Goal: Task Accomplishment & Management: Use online tool/utility

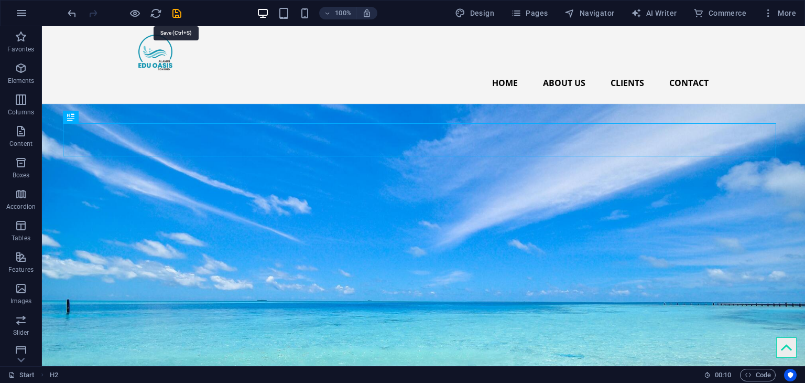
click at [181, 17] on icon "save" at bounding box center [177, 13] width 12 height 12
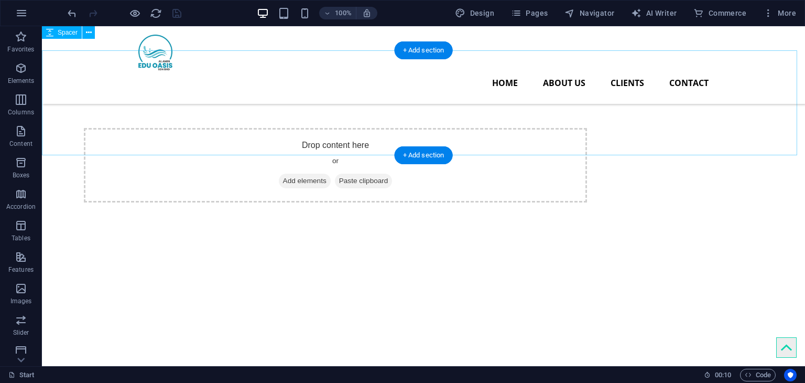
scroll to position [1412, 0]
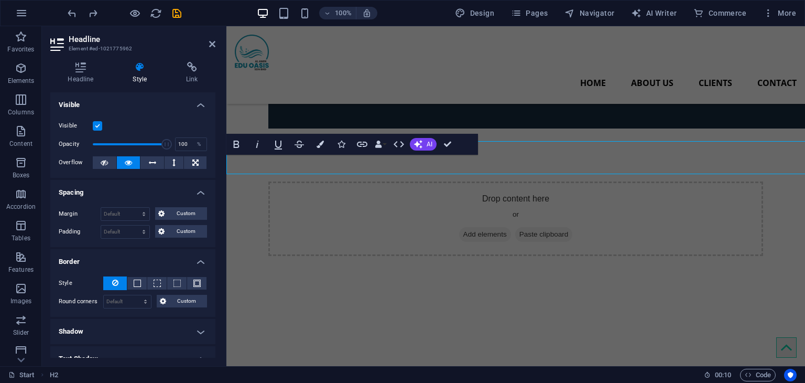
scroll to position [1426, 0]
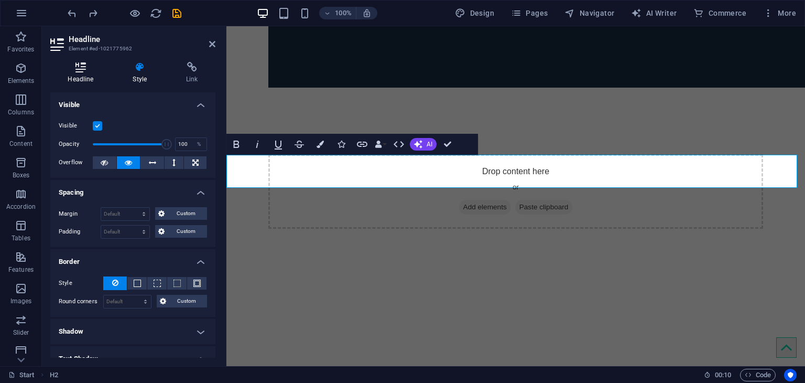
drag, startPoint x: 86, startPoint y: 66, endPoint x: 101, endPoint y: 81, distance: 21.5
click at [84, 64] on icon at bounding box center [80, 67] width 61 height 10
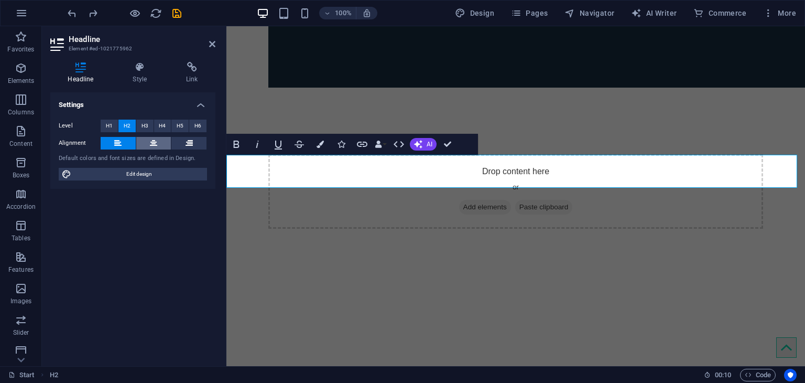
click at [150, 140] on icon at bounding box center [153, 143] width 7 height 13
drag, startPoint x: 296, startPoint y: 192, endPoint x: 478, endPoint y: 191, distance: 182.4
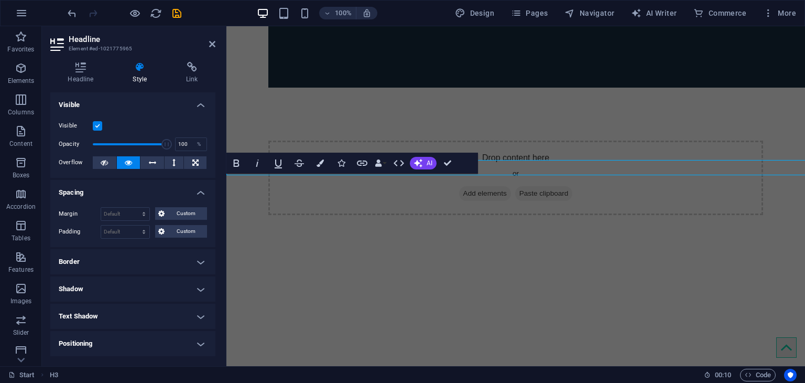
scroll to position [1440, 0]
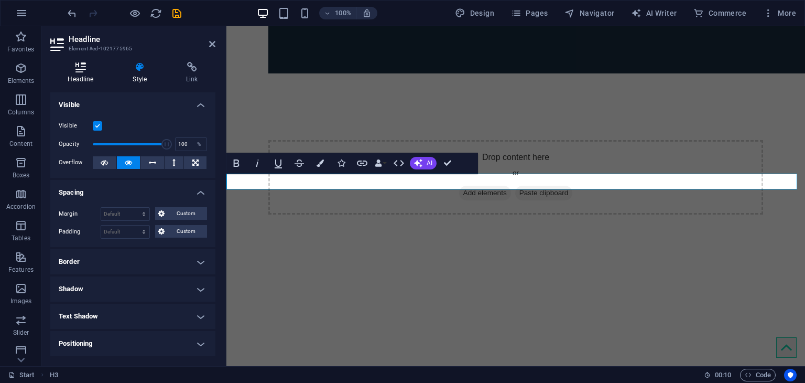
click at [73, 66] on icon at bounding box center [80, 67] width 61 height 10
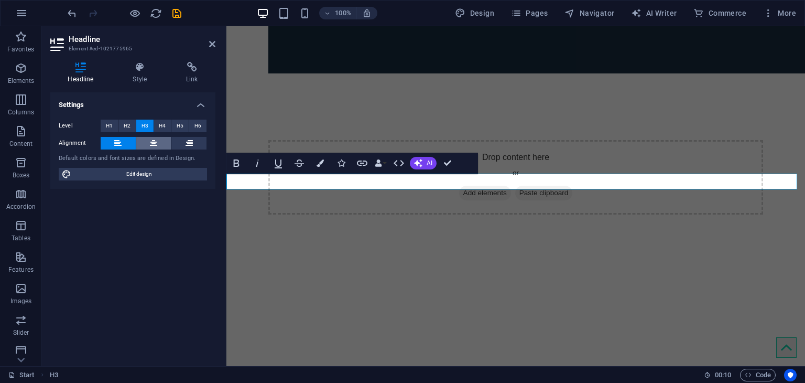
click at [150, 145] on icon at bounding box center [153, 143] width 7 height 13
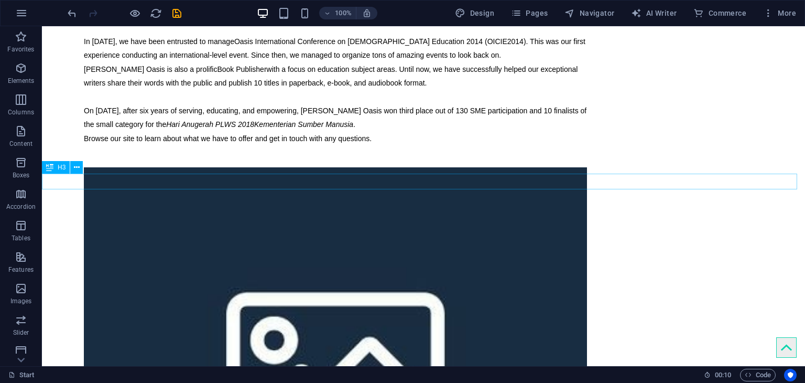
scroll to position [1426, 0]
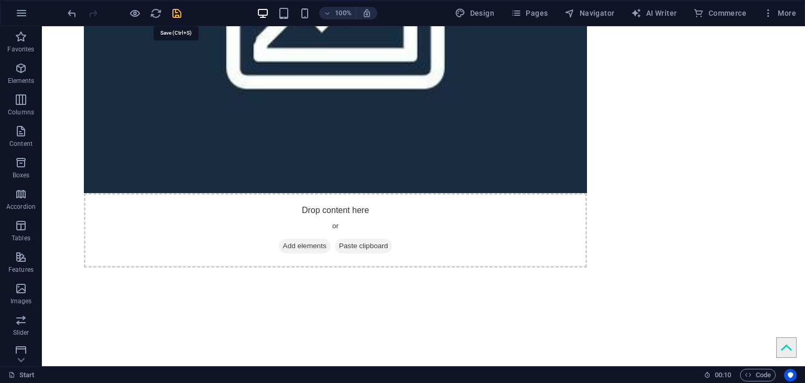
click at [174, 7] on icon "save" at bounding box center [177, 13] width 12 height 12
checkbox input "false"
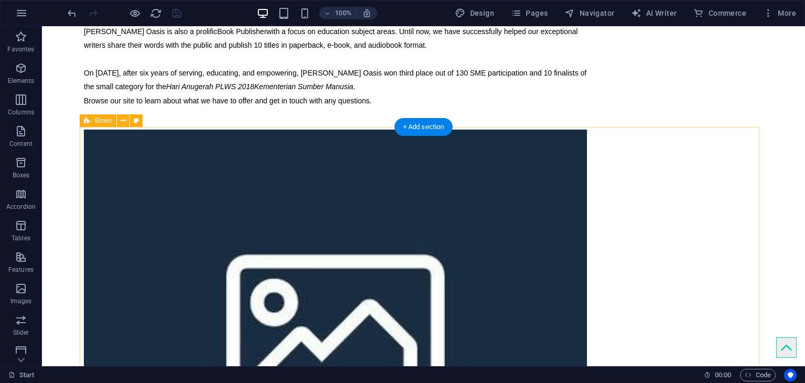
scroll to position [1059, 0]
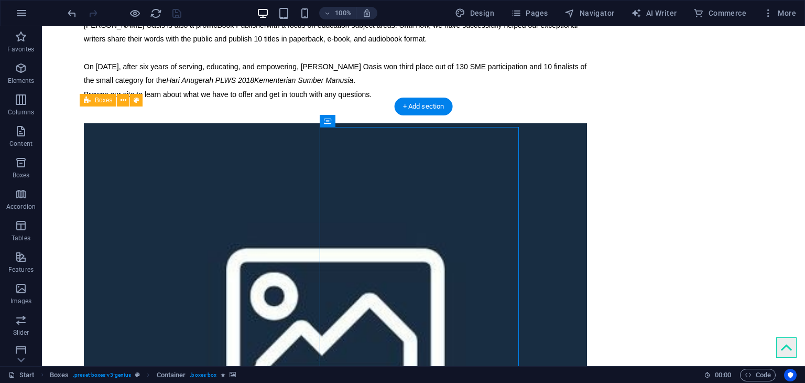
scroll to position [1111, 0]
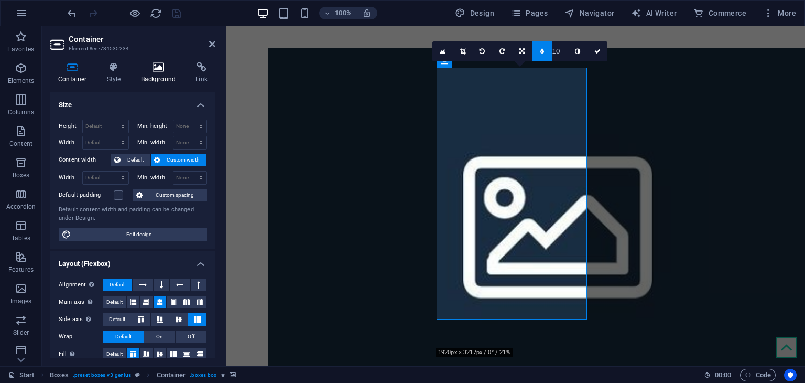
click at [156, 64] on icon at bounding box center [158, 67] width 51 height 10
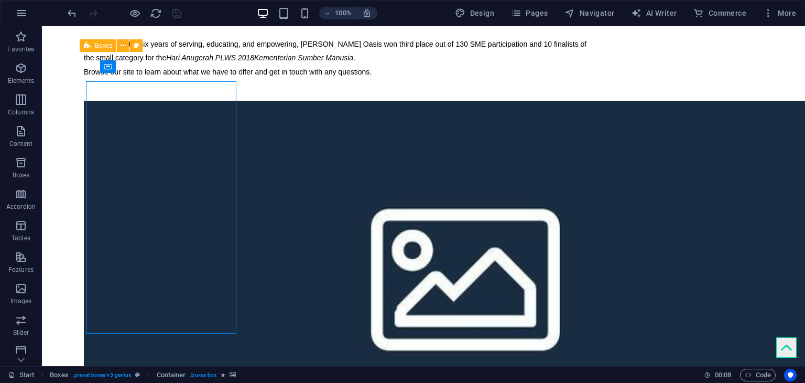
scroll to position [1111, 0]
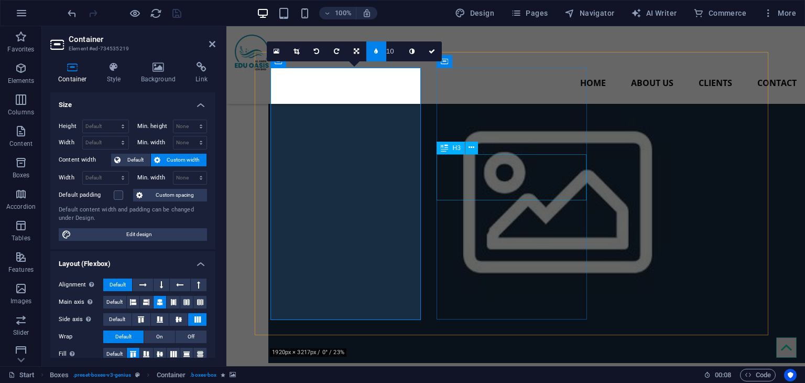
scroll to position [968, 0]
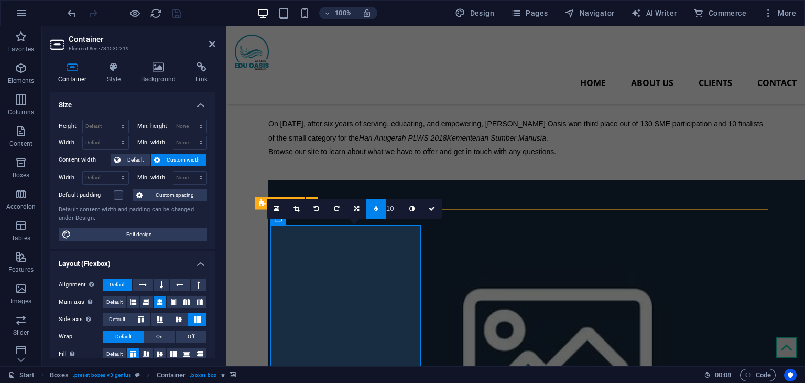
select select "px"
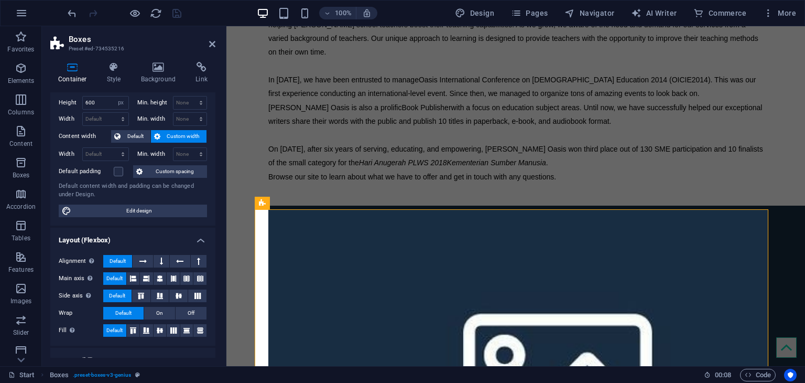
scroll to position [0, 0]
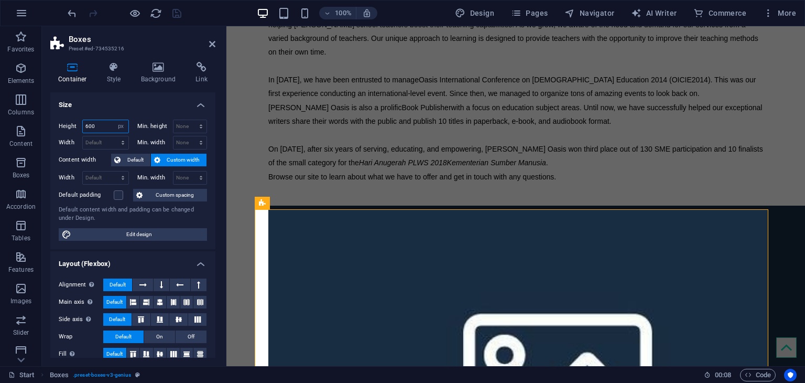
click at [104, 124] on input "600" at bounding box center [106, 126] width 46 height 13
type input "6"
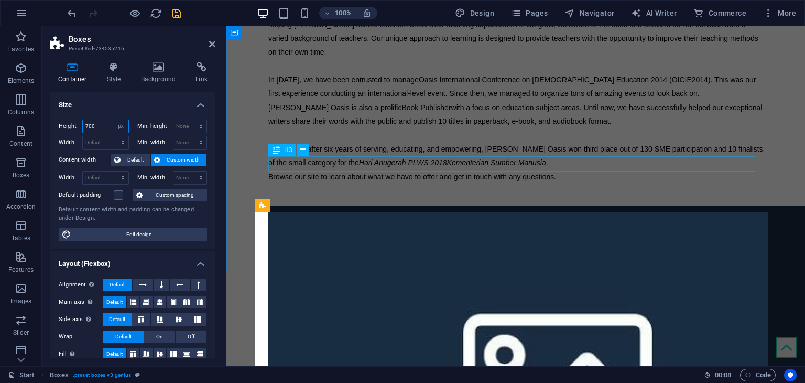
type input "700"
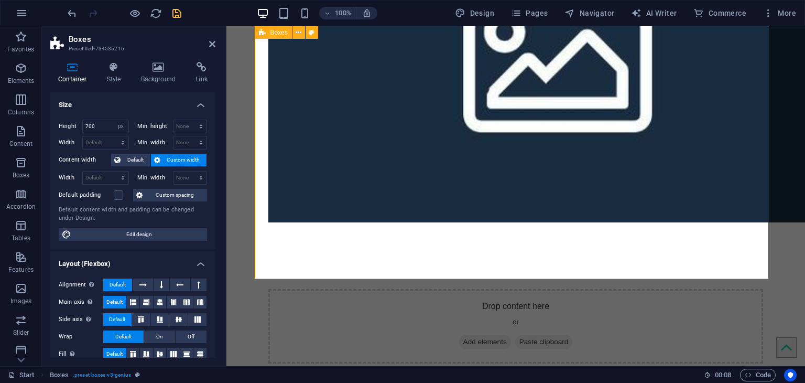
scroll to position [1335, 0]
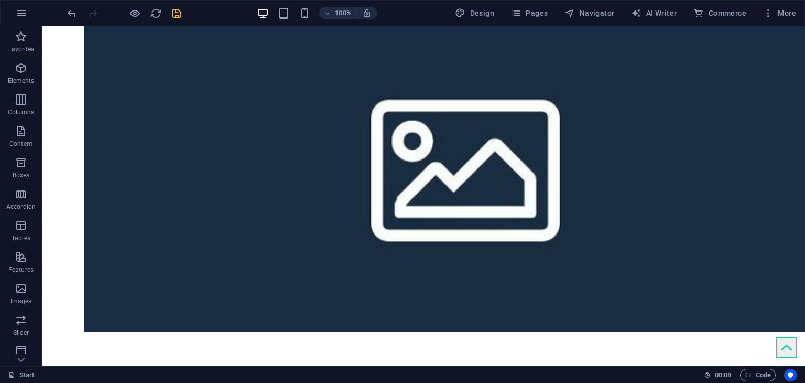
scroll to position [1230, 0]
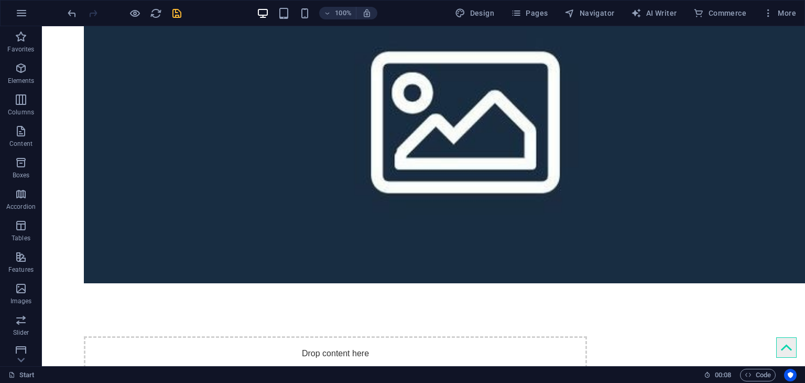
select select "px"
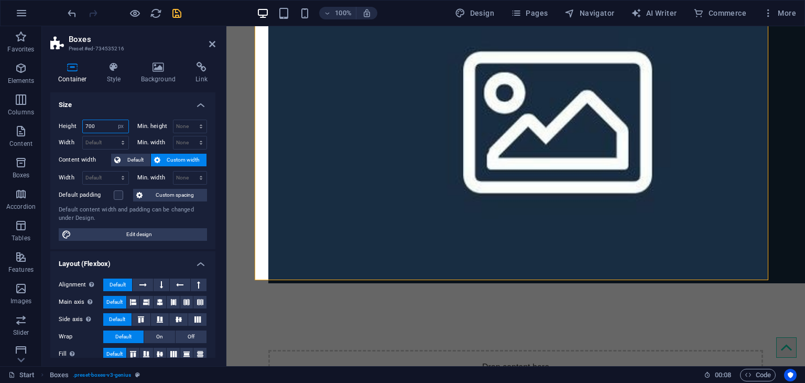
click at [105, 126] on input "700" at bounding box center [106, 126] width 46 height 13
type input "7"
type input "800"
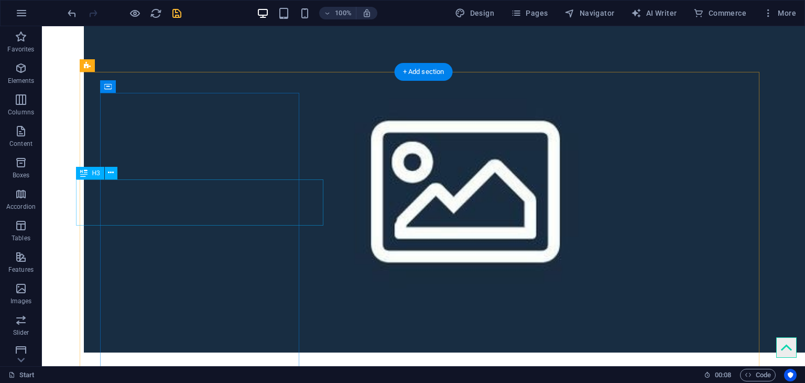
scroll to position [1178, 0]
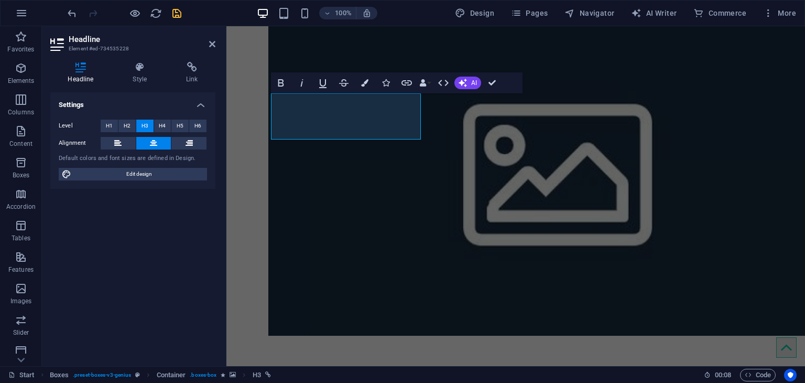
scroll to position [1191, 0]
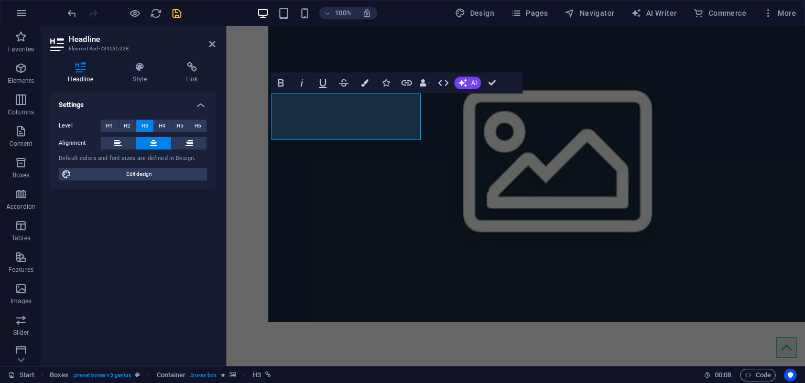
drag, startPoint x: 133, startPoint y: 50, endPoint x: 136, endPoint y: 57, distance: 7.3
click at [134, 50] on h3 "Element #ed-734535228" at bounding box center [132, 48] width 126 height 9
click at [136, 57] on div "Headline Style Link Settings Level H1 H2 H3 H4 H5 H6 Alignment Default colors a…" at bounding box center [133, 209] width 182 height 312
click at [137, 65] on icon at bounding box center [139, 67] width 49 height 10
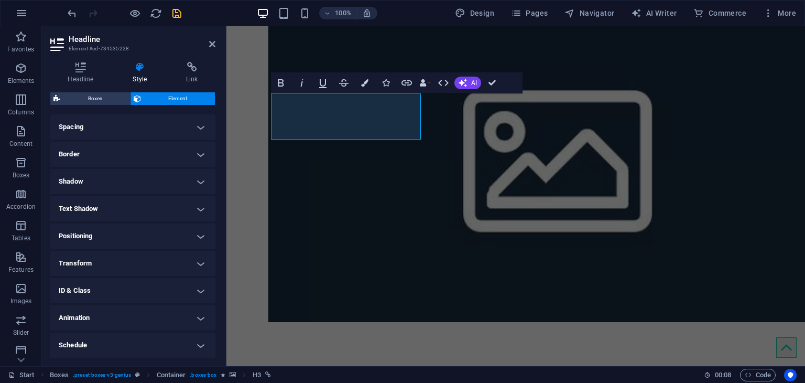
scroll to position [226, 0]
click at [185, 210] on h4 "Positioning" at bounding box center [132, 208] width 165 height 25
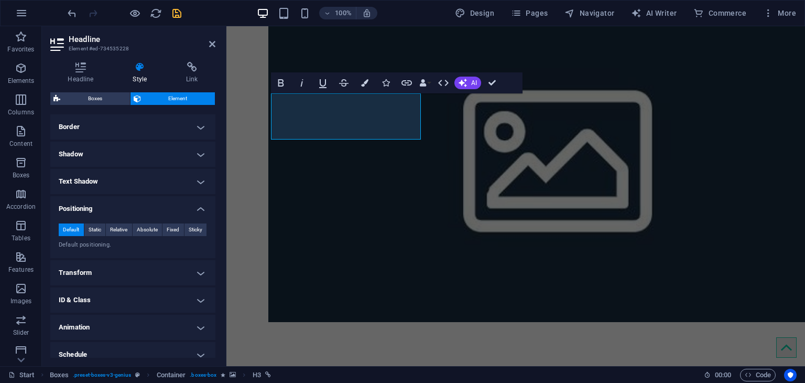
drag, startPoint x: 189, startPoint y: 207, endPoint x: 182, endPoint y: 233, distance: 27.6
click at [189, 206] on h4 "Positioning" at bounding box center [132, 205] width 165 height 19
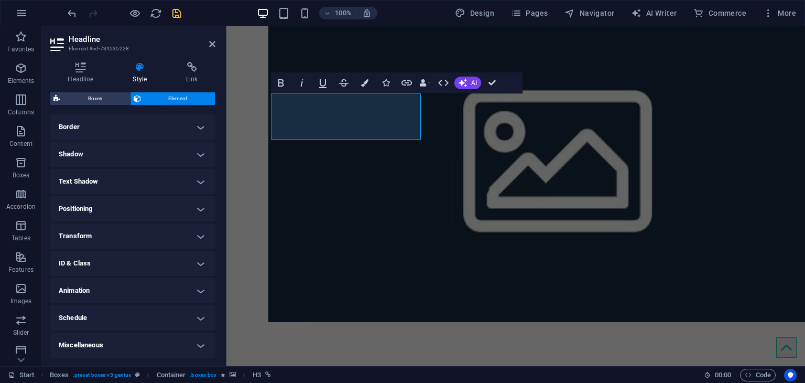
click at [191, 238] on h4 "Transform" at bounding box center [132, 235] width 165 height 25
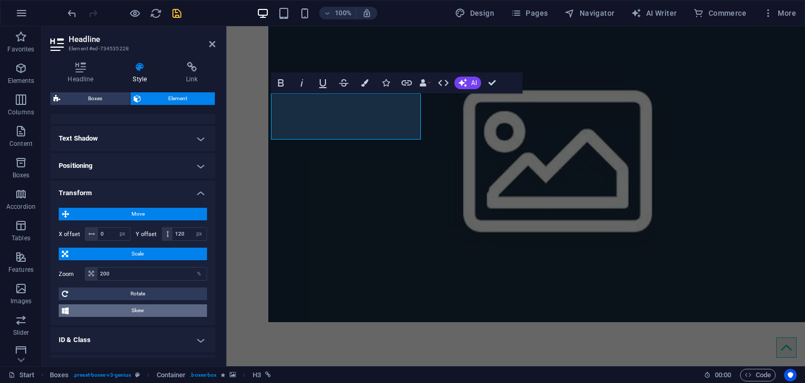
scroll to position [279, 0]
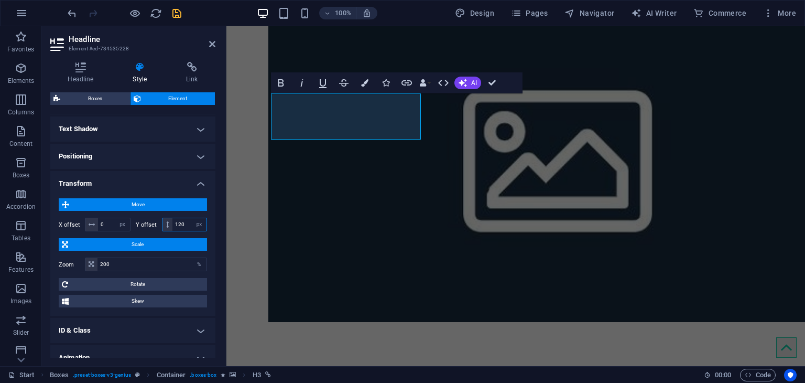
drag, startPoint x: 187, startPoint y: 225, endPoint x: 170, endPoint y: 226, distance: 16.3
click at [170, 226] on div "120 px rem % em vh vw" at bounding box center [185, 225] width 46 height 14
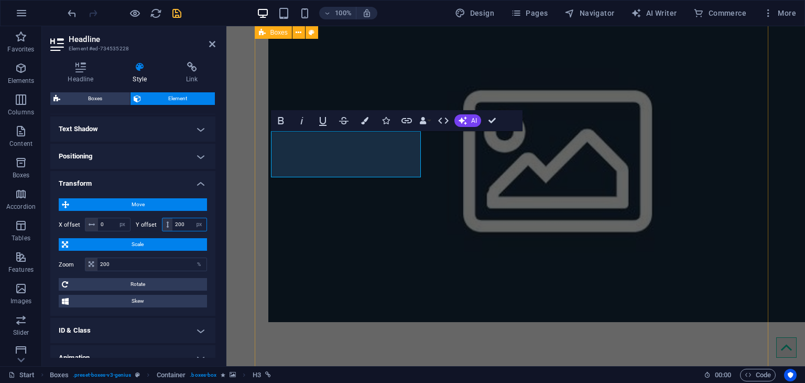
type input "200"
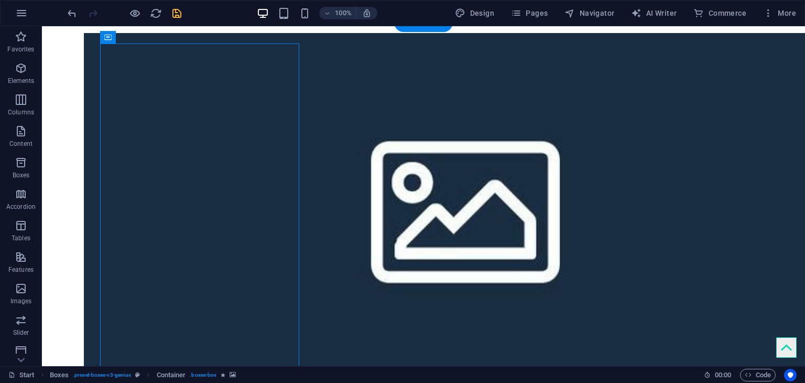
scroll to position [1230, 0]
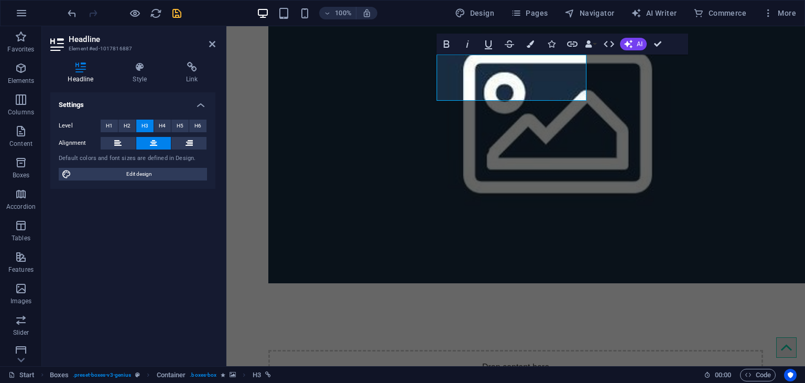
click at [138, 51] on h3 "Element #ed-1017816887" at bounding box center [132, 48] width 126 height 9
click at [143, 77] on h4 "Style" at bounding box center [141, 73] width 53 height 22
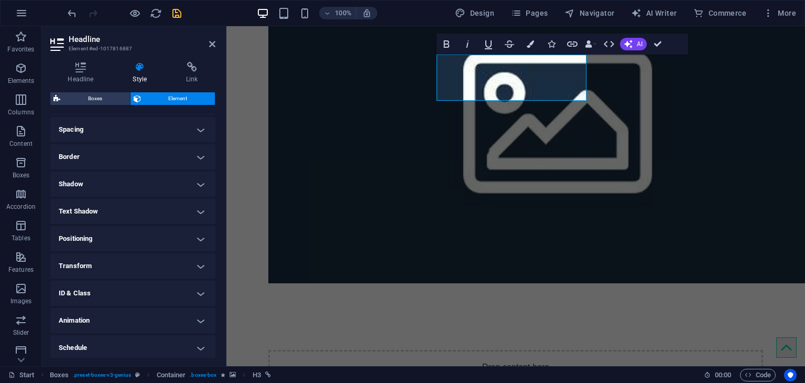
scroll to position [226, 0]
click at [196, 242] on h4 "Transform" at bounding box center [132, 235] width 165 height 25
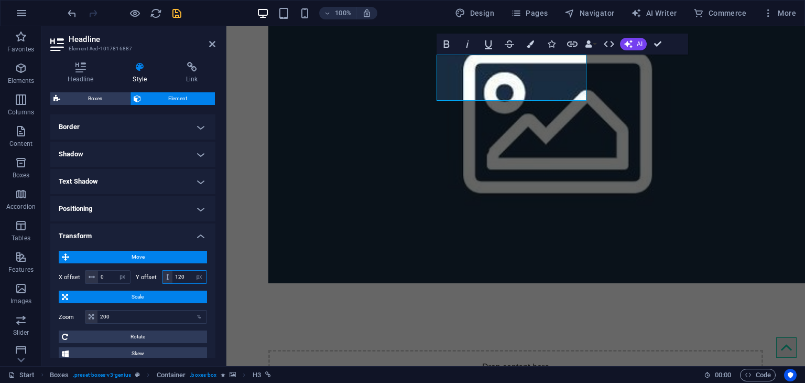
click at [186, 279] on input "120" at bounding box center [189, 276] width 34 height 13
drag, startPoint x: 186, startPoint y: 279, endPoint x: 167, endPoint y: 271, distance: 20.6
click at [169, 275] on div "120 px rem % em vh vw" at bounding box center [185, 277] width 46 height 14
type input "200"
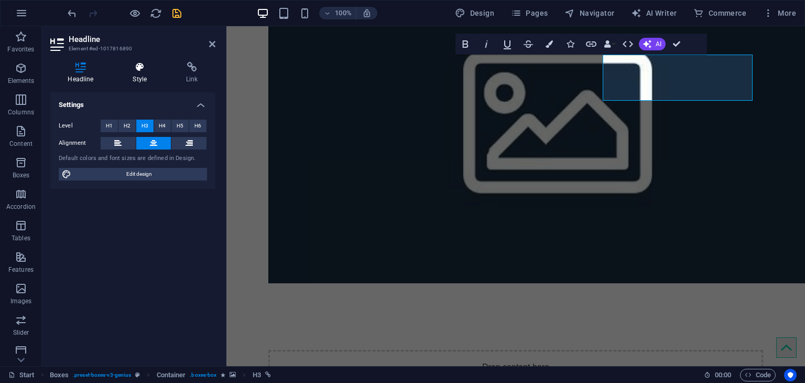
click at [149, 64] on icon at bounding box center [139, 67] width 49 height 10
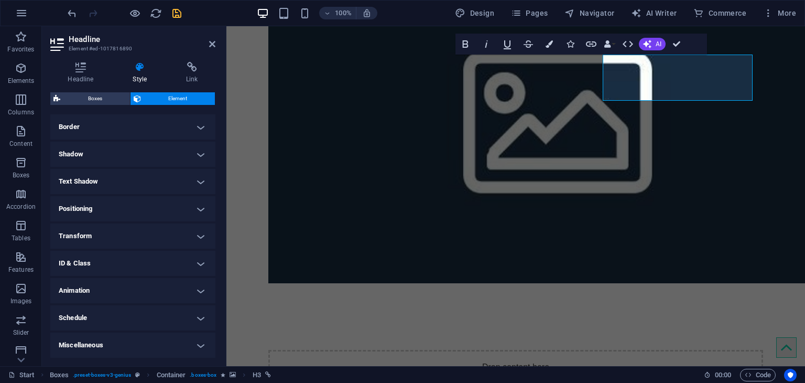
click at [196, 232] on h4 "Transform" at bounding box center [132, 235] width 165 height 25
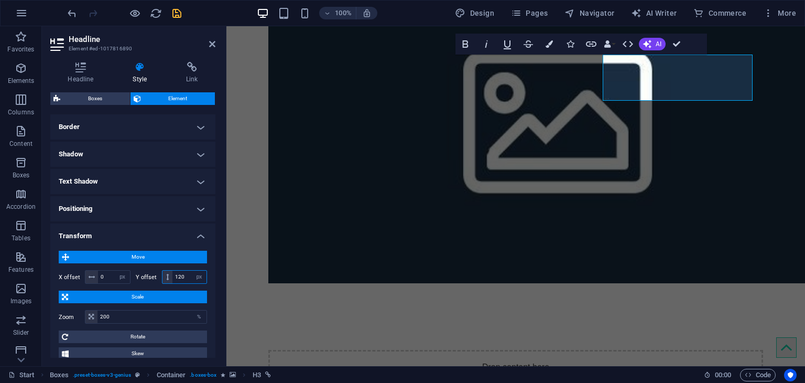
drag, startPoint x: 180, startPoint y: 281, endPoint x: 170, endPoint y: 275, distance: 12.2
click at [170, 275] on div "120 px rem % em vh vw" at bounding box center [185, 277] width 46 height 14
type input "200"
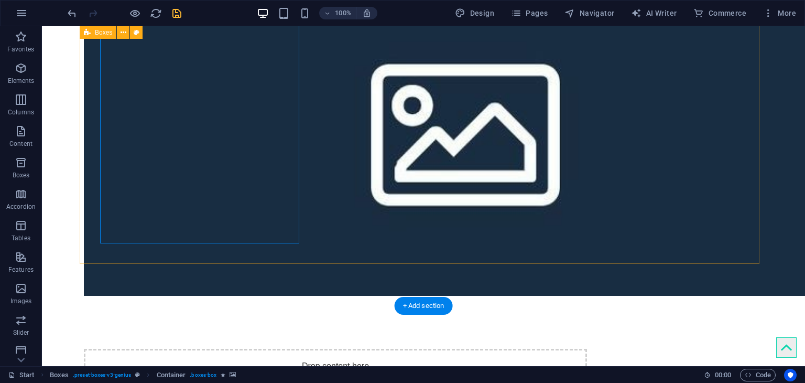
scroll to position [1283, 0]
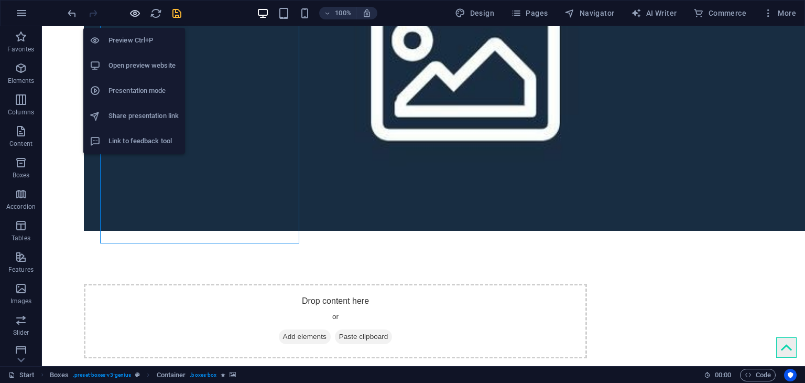
click at [136, 11] on icon "button" at bounding box center [135, 13] width 12 height 12
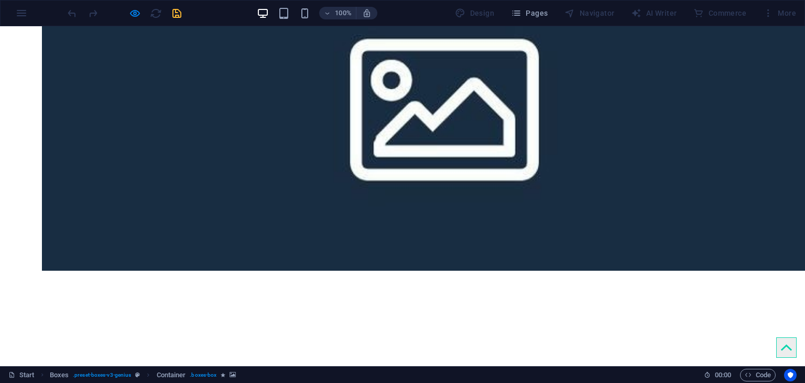
scroll to position [1230, 0]
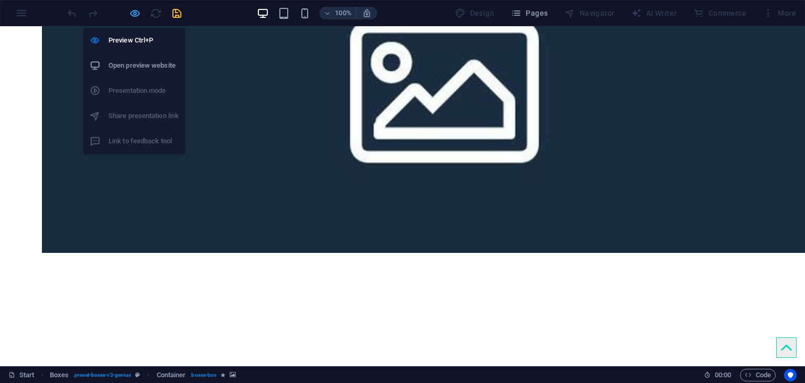
click at [136, 9] on icon "button" at bounding box center [135, 13] width 12 height 12
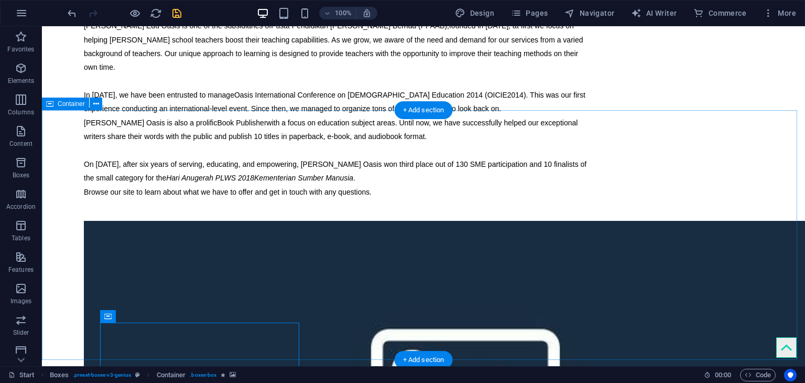
scroll to position [1073, 0]
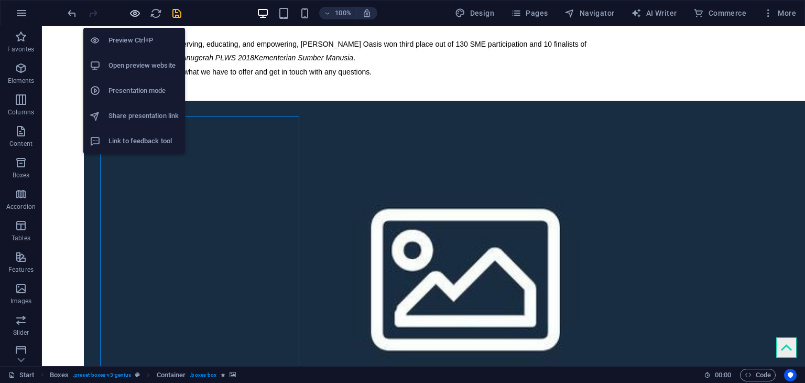
click at [134, 11] on icon "button" at bounding box center [135, 13] width 12 height 12
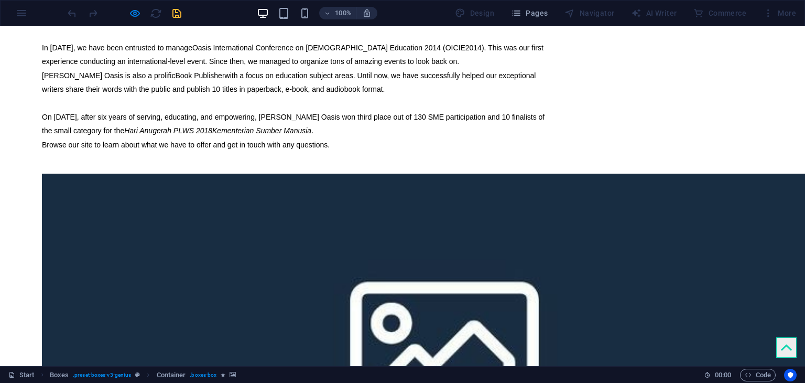
scroll to position [1125, 0]
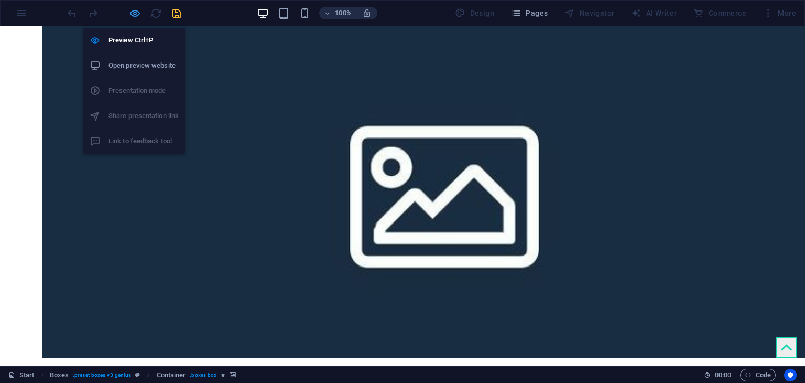
click at [129, 16] on icon "button" at bounding box center [135, 13] width 12 height 12
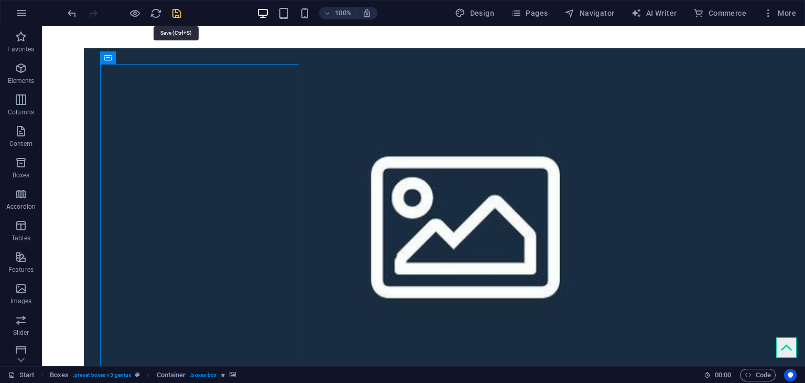
click at [179, 14] on icon "save" at bounding box center [177, 13] width 12 height 12
checkbox input "false"
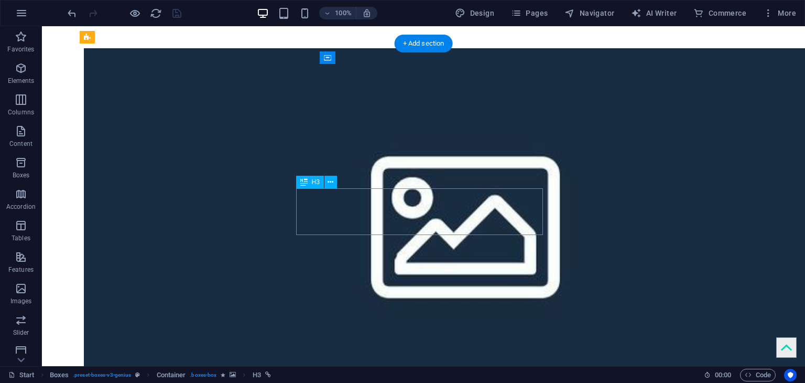
scroll to position [1139, 0]
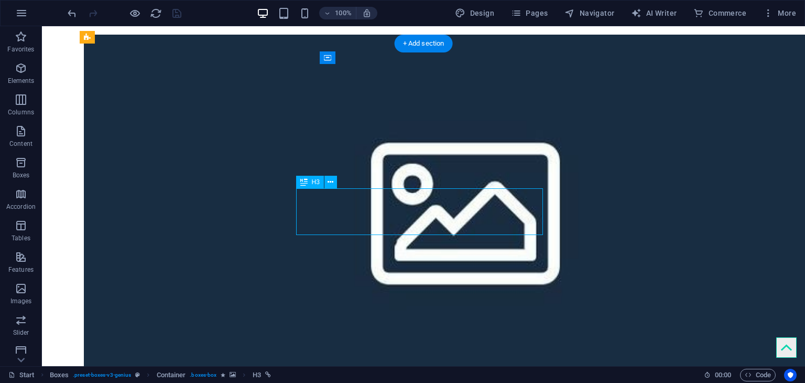
select select "px"
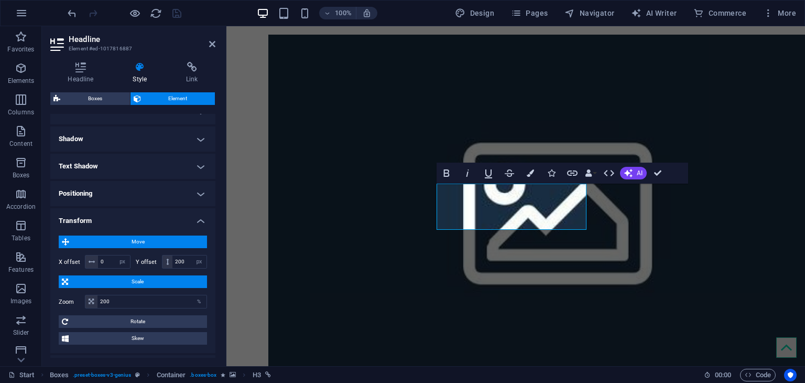
scroll to position [262, 0]
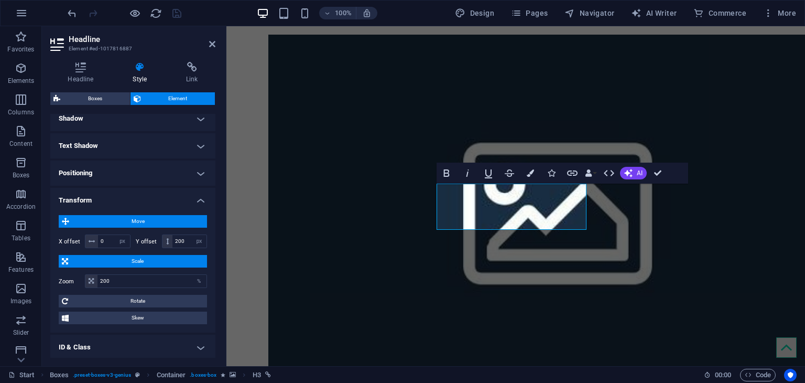
click at [195, 145] on h4 "Text Shadow" at bounding box center [132, 145] width 165 height 25
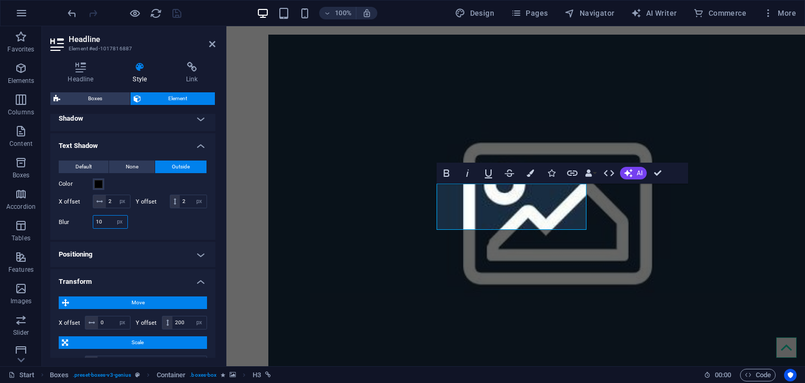
drag, startPoint x: 105, startPoint y: 233, endPoint x: 54, endPoint y: 210, distance: 56.3
click at [52, 216] on div "Default None Outside Color X offset 2 px rem vh vw Y offset 2 px rem vh vw Blur…" at bounding box center [132, 196] width 165 height 88
type input "20"
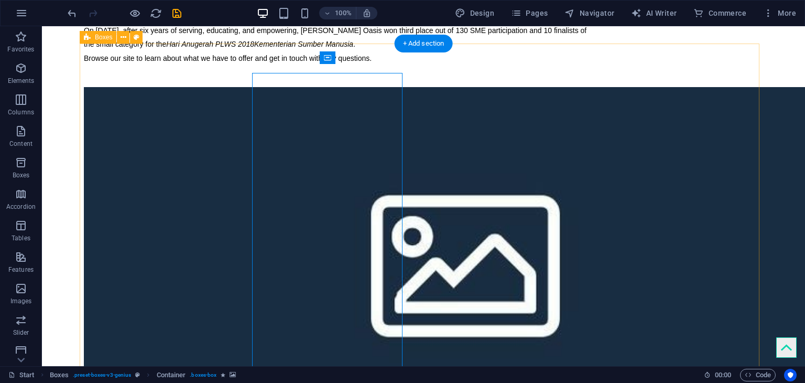
scroll to position [1125, 0]
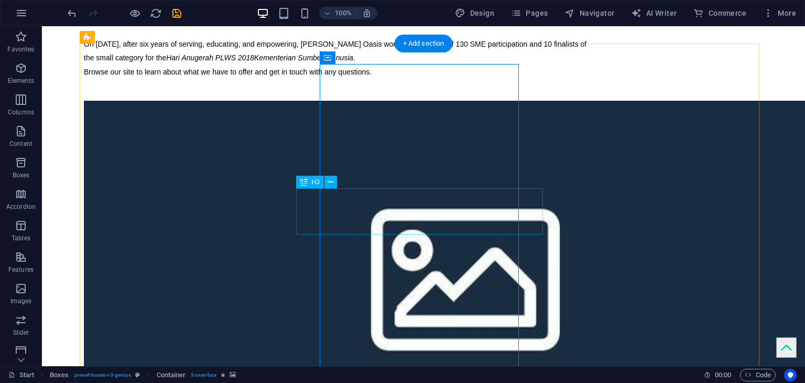
select select "px"
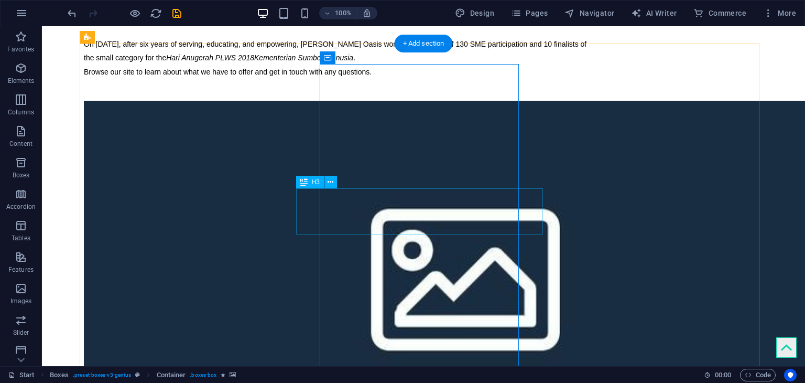
select select "px"
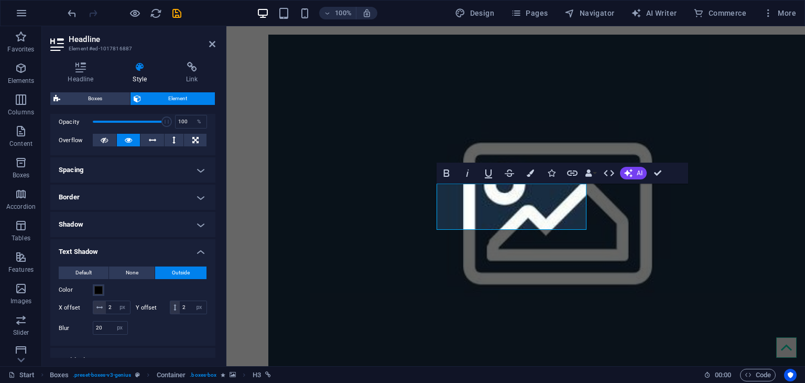
scroll to position [157, 0]
click at [185, 247] on h4 "Text Shadow" at bounding box center [132, 247] width 165 height 19
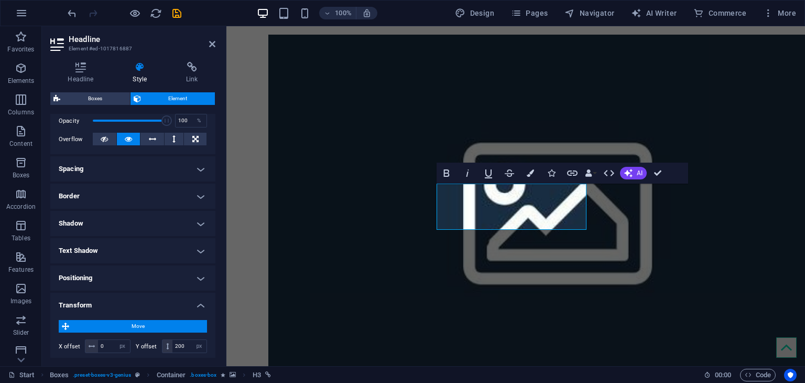
click at [186, 247] on h4 "Text Shadow" at bounding box center [132, 250] width 165 height 25
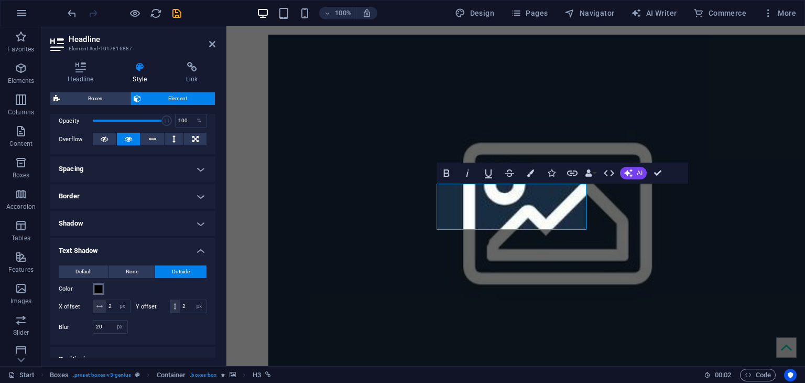
click at [99, 290] on span at bounding box center [98, 289] width 8 height 8
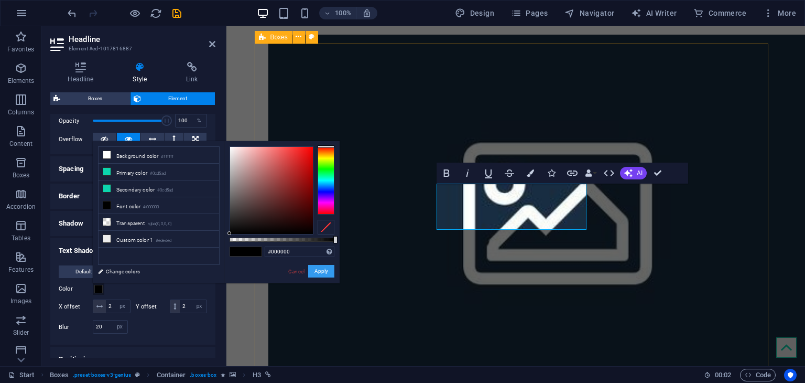
click at [324, 275] on button "Apply" at bounding box center [321, 271] width 26 height 13
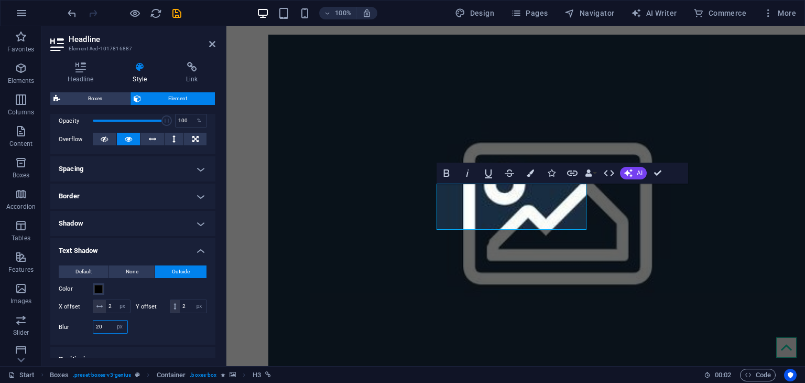
drag, startPoint x: 109, startPoint y: 339, endPoint x: 78, endPoint y: 333, distance: 31.6
click at [79, 333] on div "Blur 20 px rem % vh vw" at bounding box center [93, 327] width 69 height 14
type input "0"
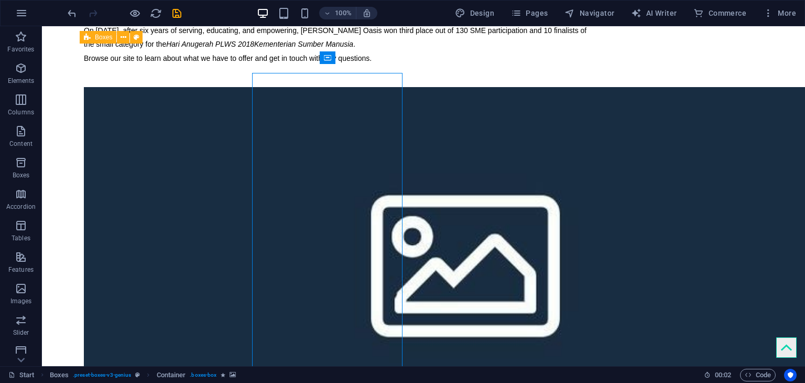
scroll to position [1125, 0]
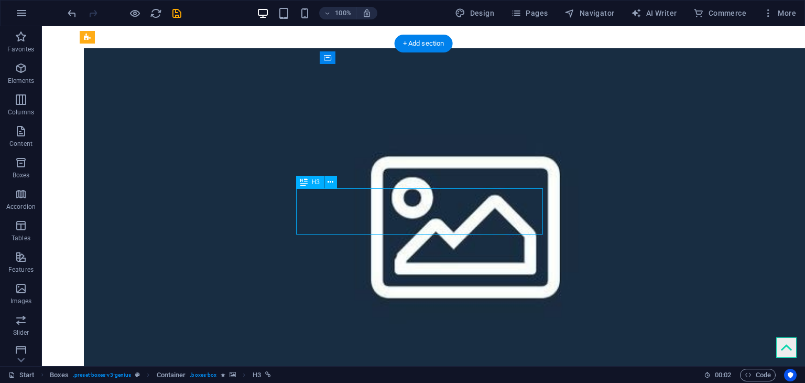
scroll to position [1139, 0]
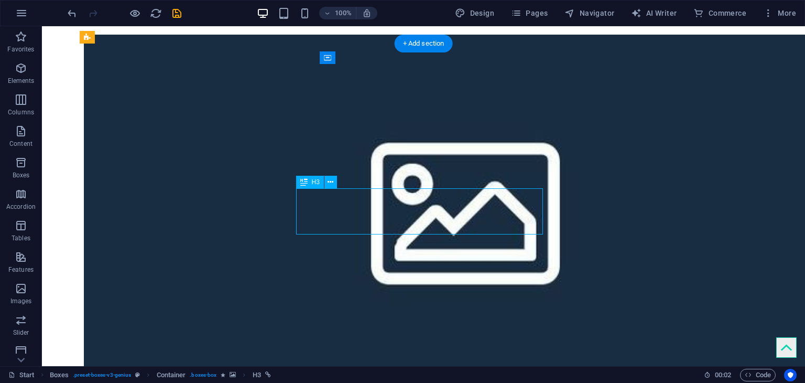
select select "px"
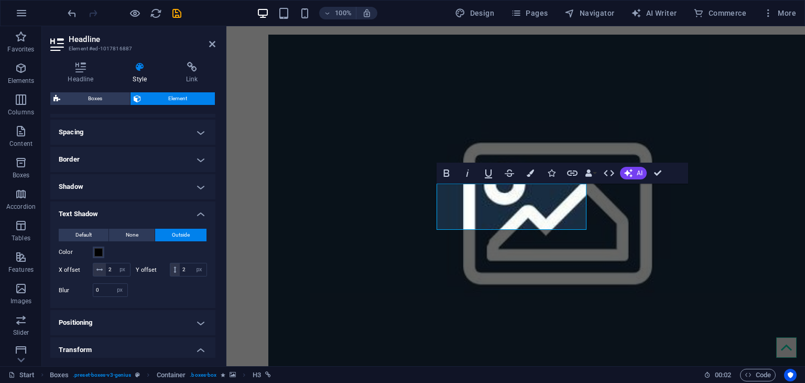
scroll to position [262, 0]
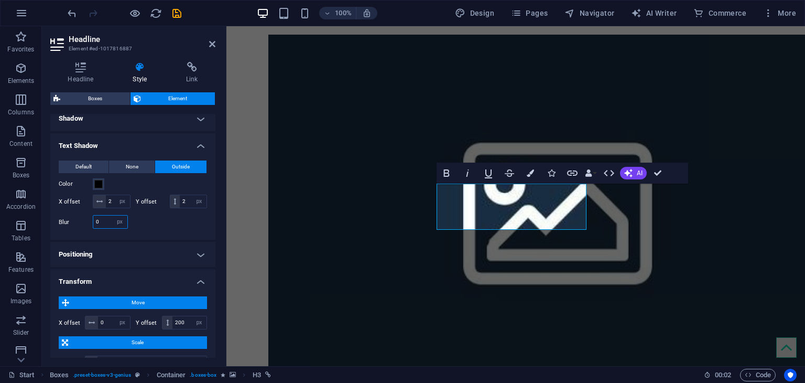
click at [104, 228] on input "0" at bounding box center [110, 221] width 34 height 13
type input "5"
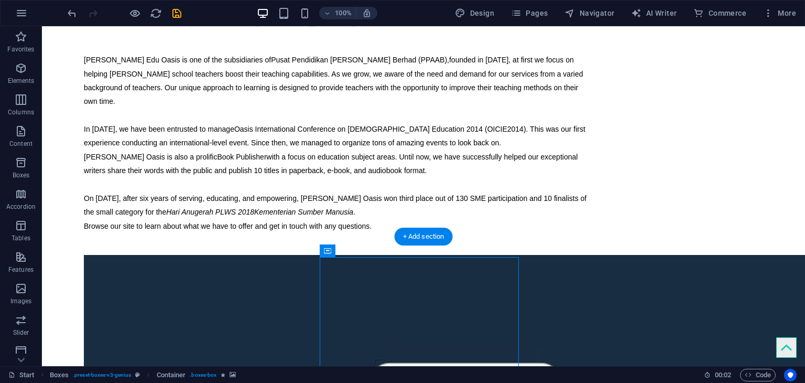
scroll to position [1125, 0]
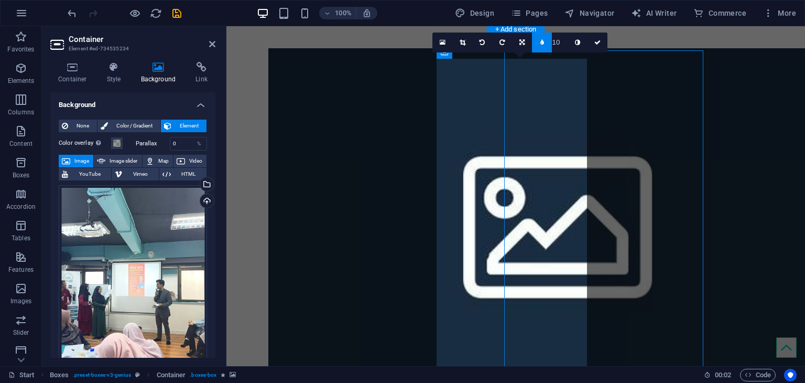
scroll to position [1139, 0]
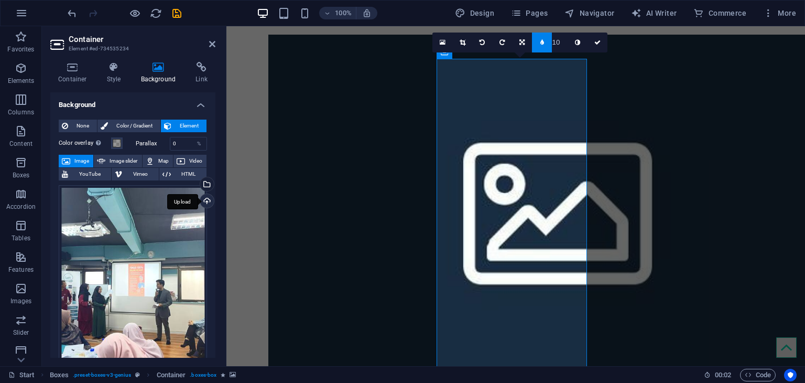
click at [208, 204] on div "Upload" at bounding box center [206, 202] width 16 height 16
click at [205, 202] on div "Upload" at bounding box center [206, 202] width 16 height 16
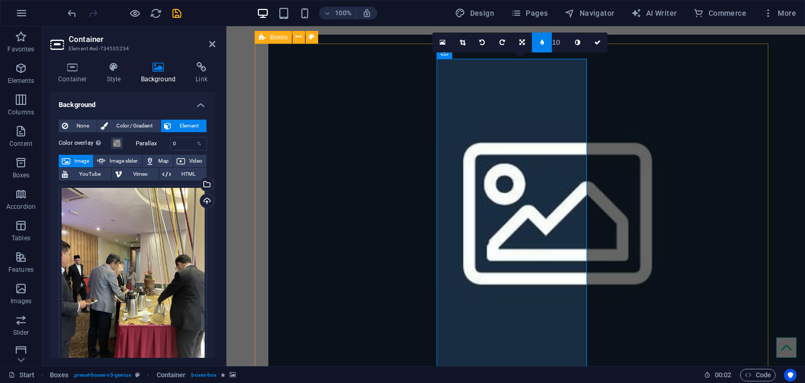
type input "11"
click at [561, 37] on input "11" at bounding box center [560, 41] width 16 height 19
type input "12"
type input "10"
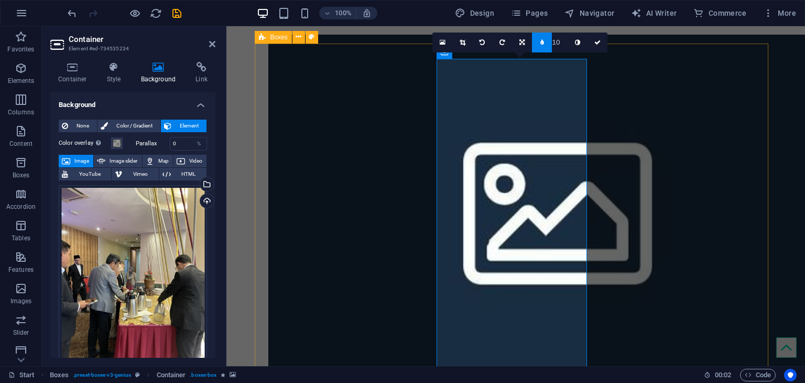
type input "9"
type input "8"
click at [460, 42] on icon at bounding box center [463, 42] width 6 height 6
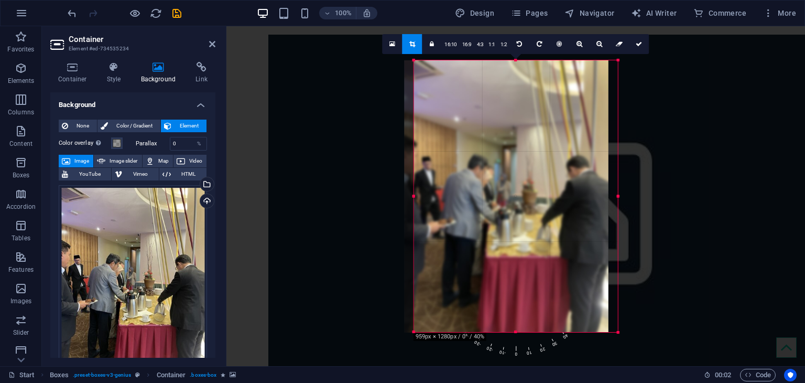
drag, startPoint x: 539, startPoint y: 176, endPoint x: 530, endPoint y: 176, distance: 9.4
click at [530, 176] on div at bounding box center [507, 196] width 204 height 272
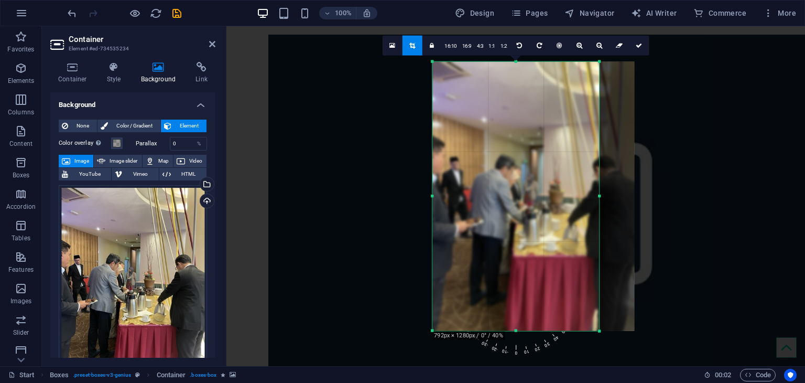
drag, startPoint x: 619, startPoint y: 196, endPoint x: 581, endPoint y: 194, distance: 37.2
click at [581, 194] on div "180 170 160 150 140 130 120 110 100 90 80 70 60 50 40 30 20 10 0 -10 -20 -30 -4…" at bounding box center [515, 196] width 167 height 269
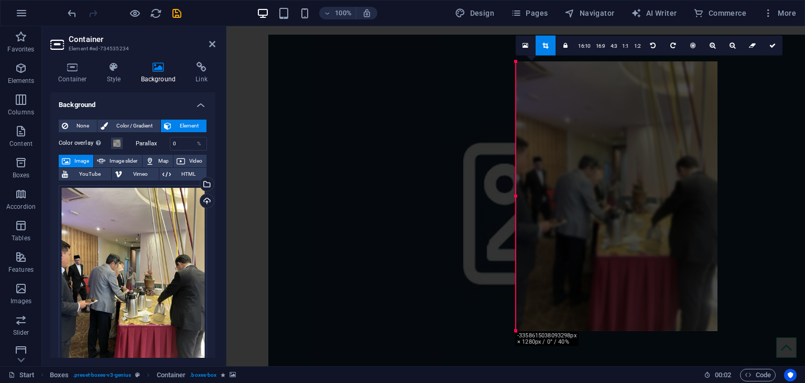
click at [551, 45] on link at bounding box center [546, 46] width 20 height 20
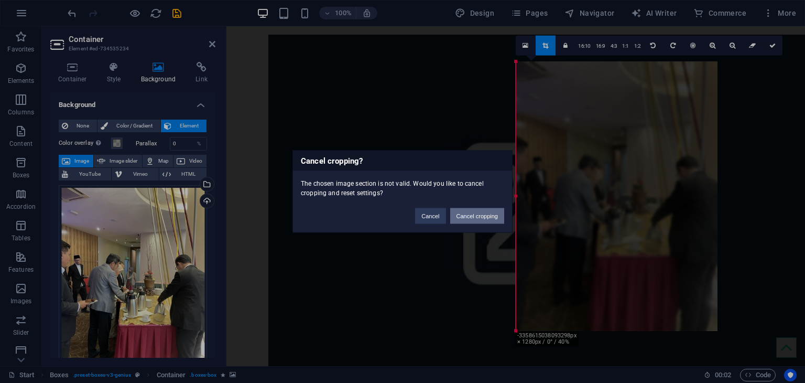
click at [493, 220] on button "Cancel cropping" at bounding box center [477, 216] width 55 height 16
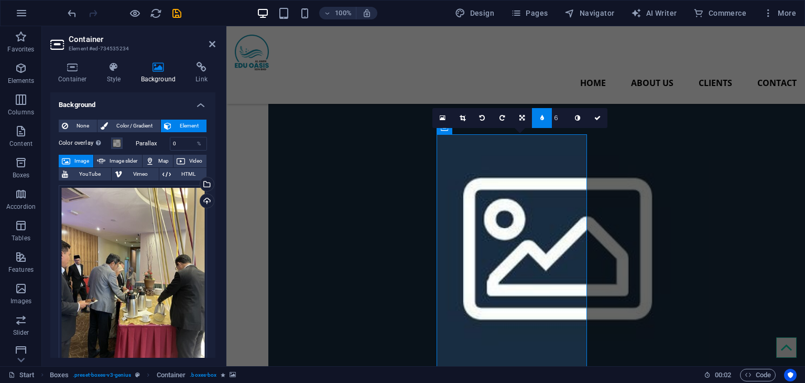
scroll to position [1139, 0]
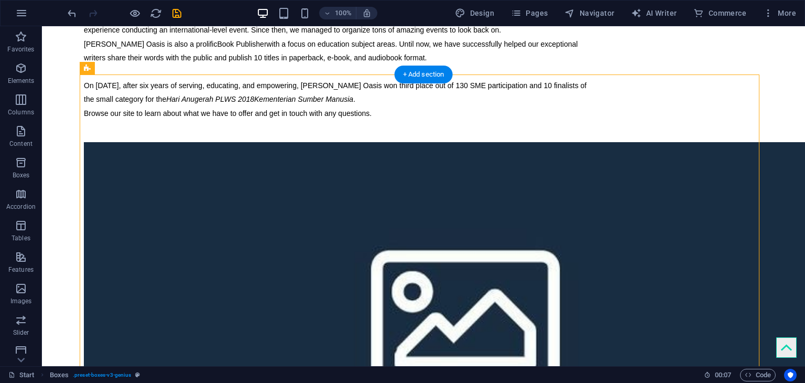
scroll to position [1125, 0]
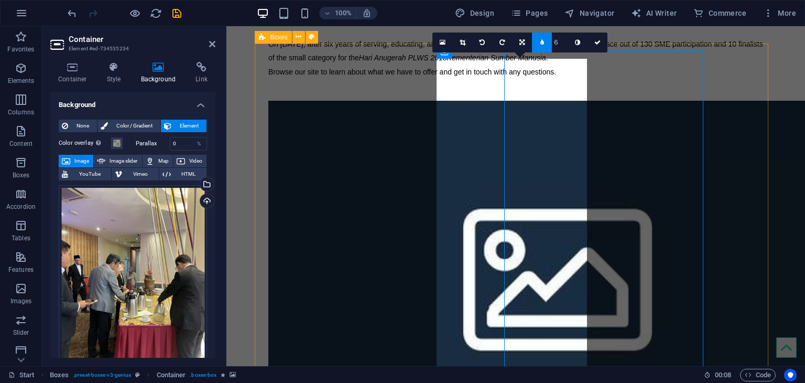
scroll to position [1139, 0]
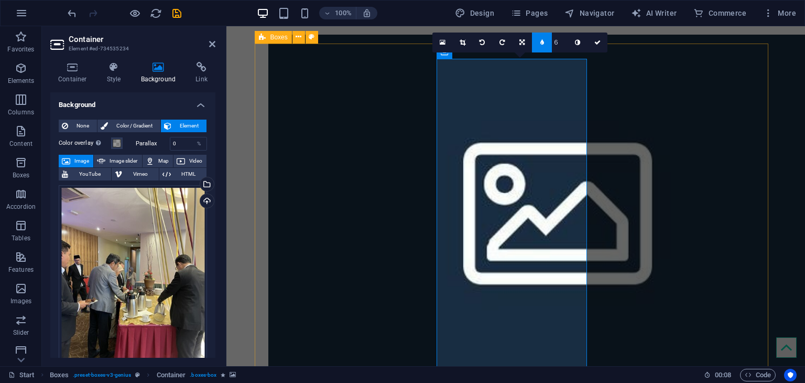
drag, startPoint x: 387, startPoint y: 131, endPoint x: 405, endPoint y: 118, distance: 21.4
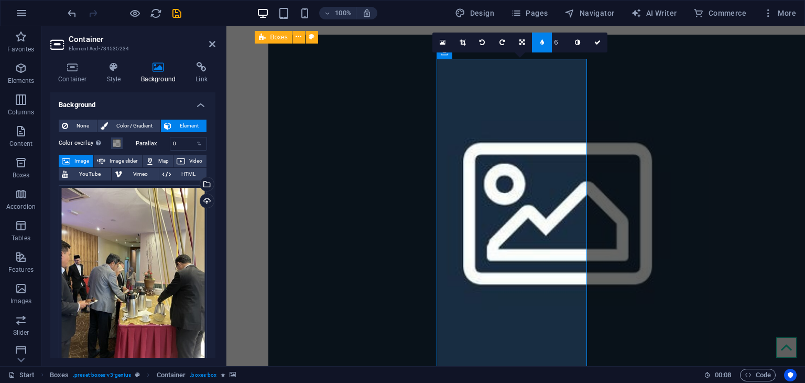
type input "5"
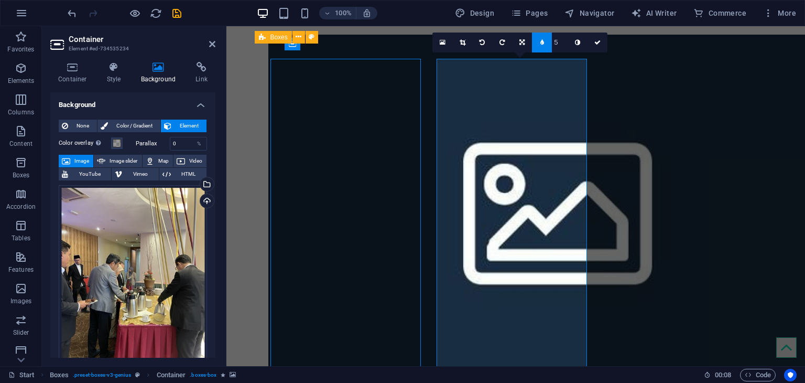
scroll to position [1125, 0]
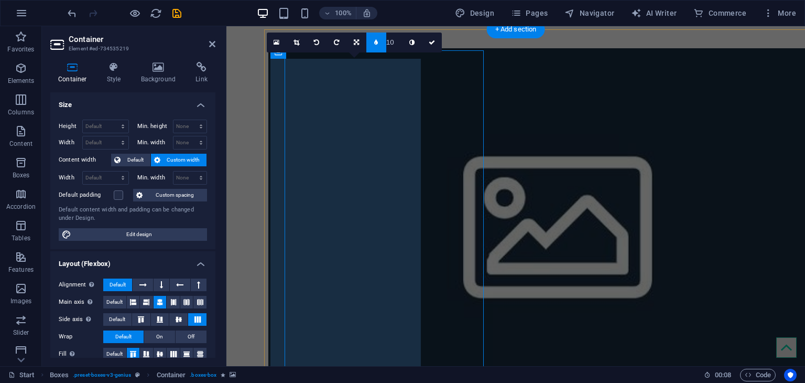
scroll to position [1139, 0]
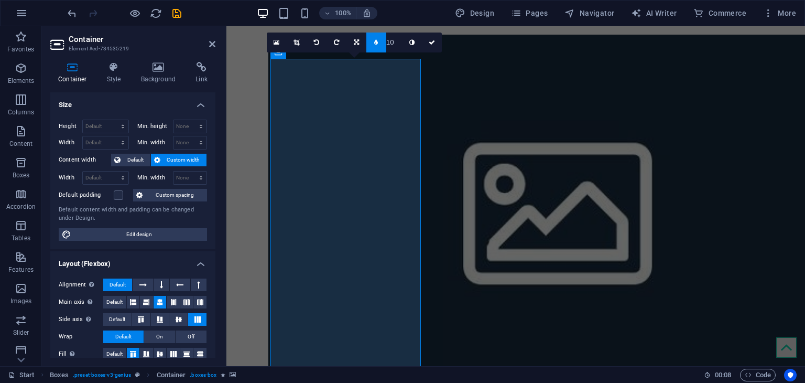
type input "9"
type input "5"
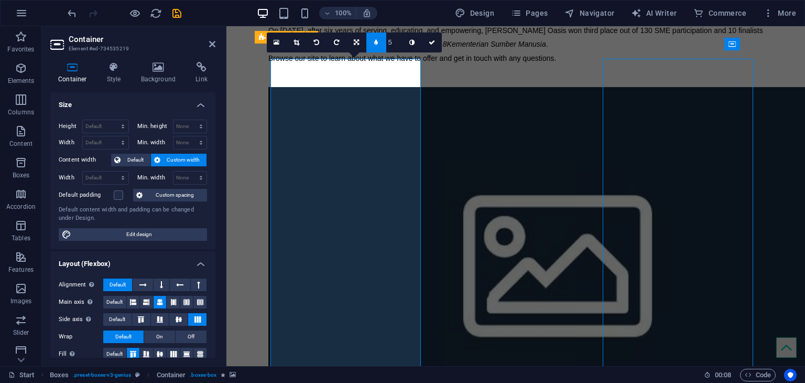
scroll to position [1125, 0]
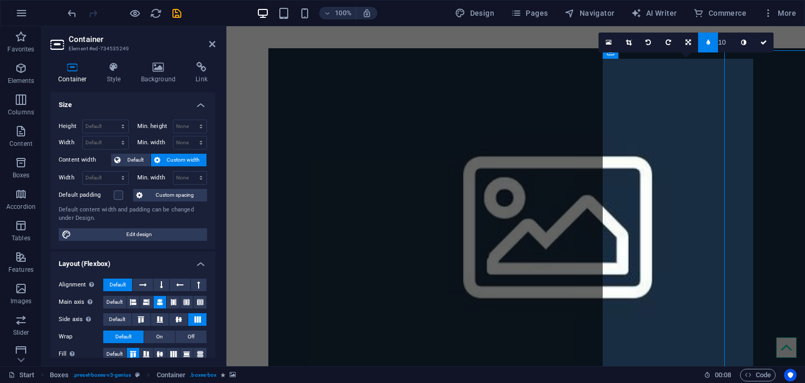
scroll to position [1139, 0]
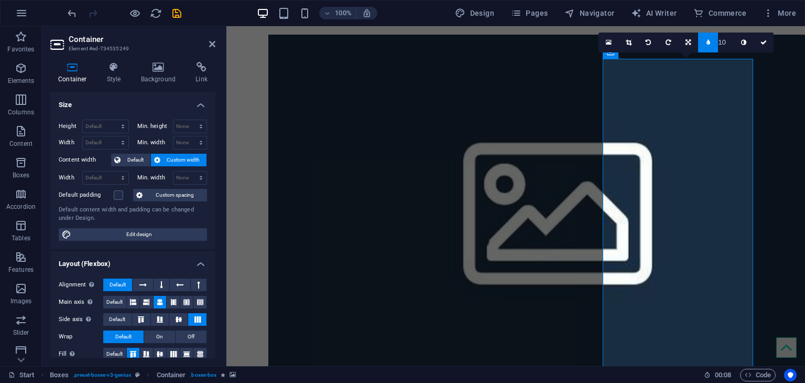
type input "9"
type input "5"
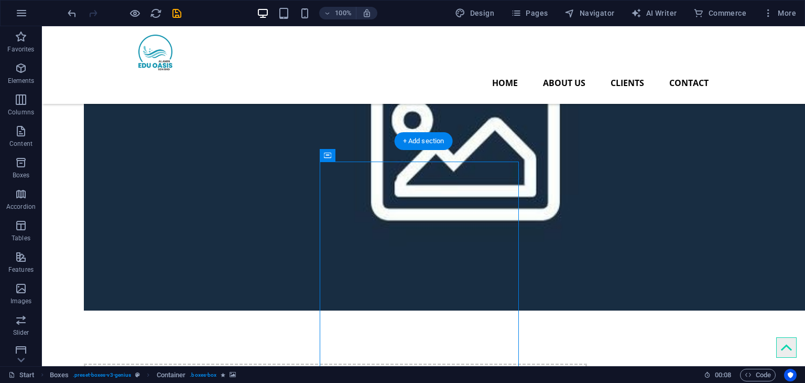
scroll to position [968, 0]
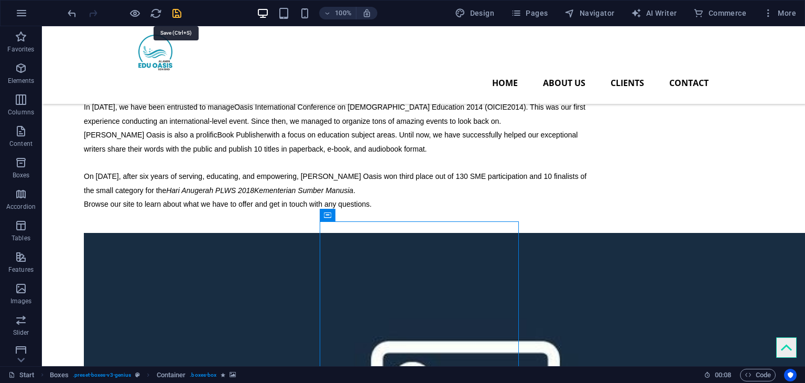
click at [172, 12] on icon "save" at bounding box center [177, 13] width 12 height 12
checkbox input "false"
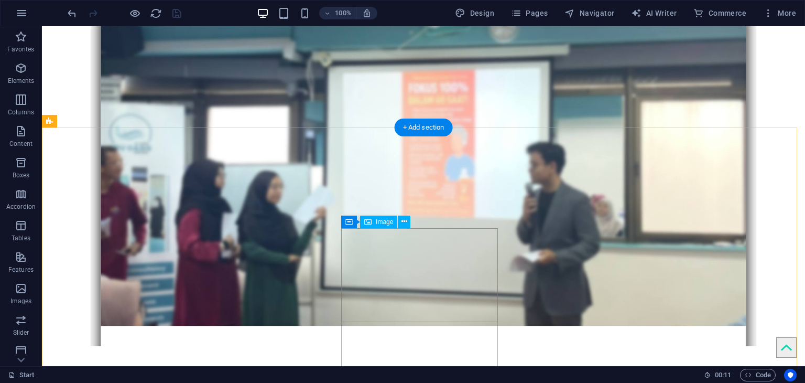
scroll to position [2016, 0]
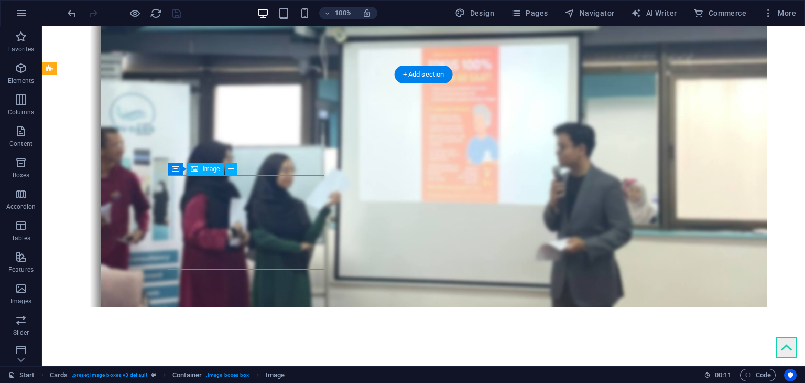
select select "%"
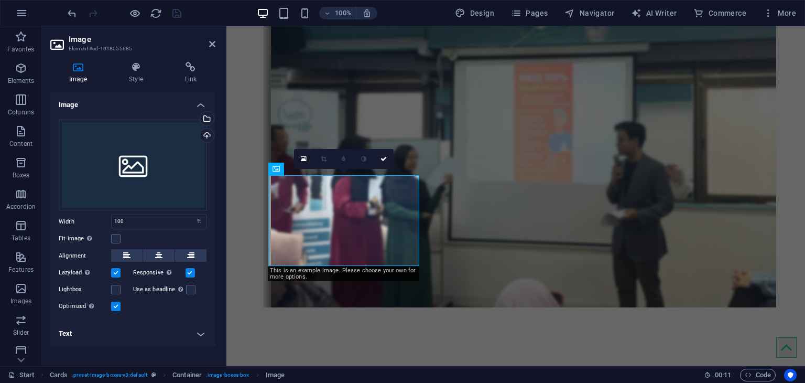
scroll to position [2030, 0]
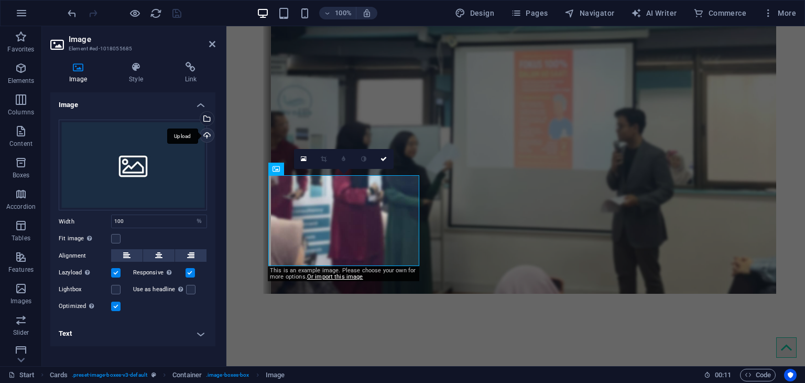
click at [208, 135] on div "Upload" at bounding box center [206, 136] width 16 height 16
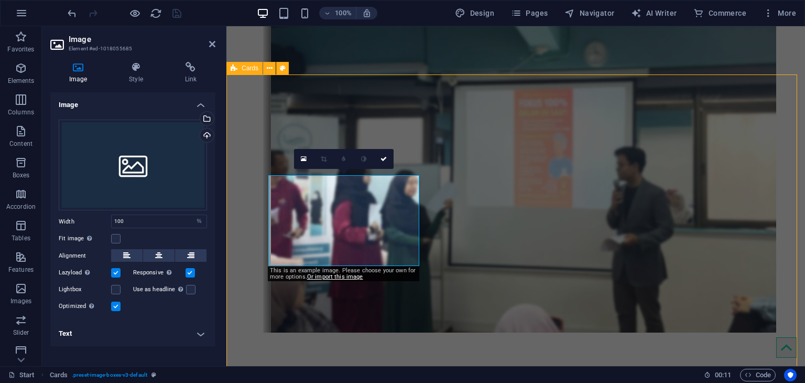
scroll to position [2016, 0]
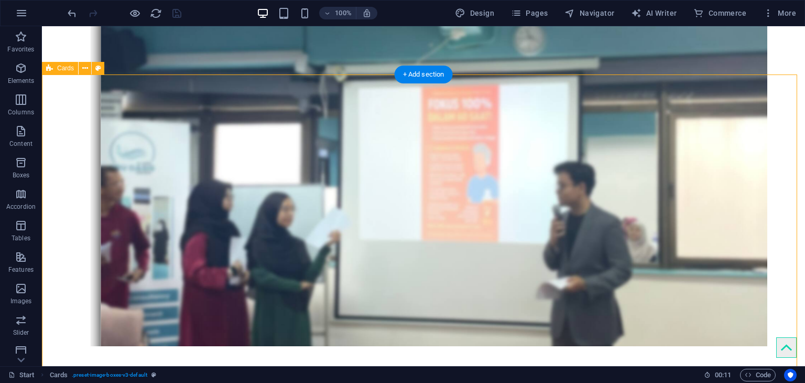
drag, startPoint x: 417, startPoint y: 176, endPoint x: 423, endPoint y: 170, distance: 8.2
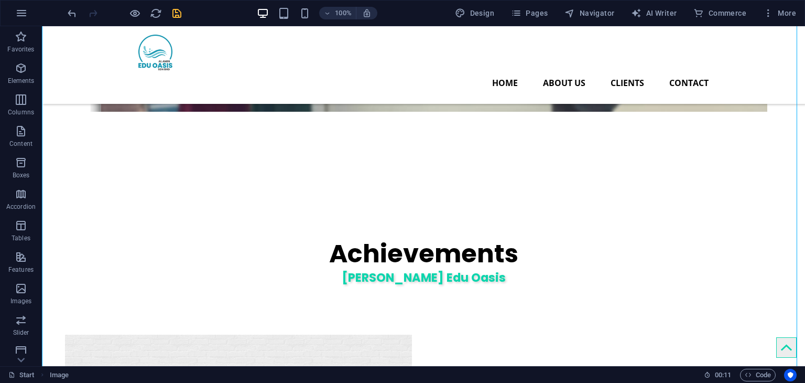
scroll to position [1859, 0]
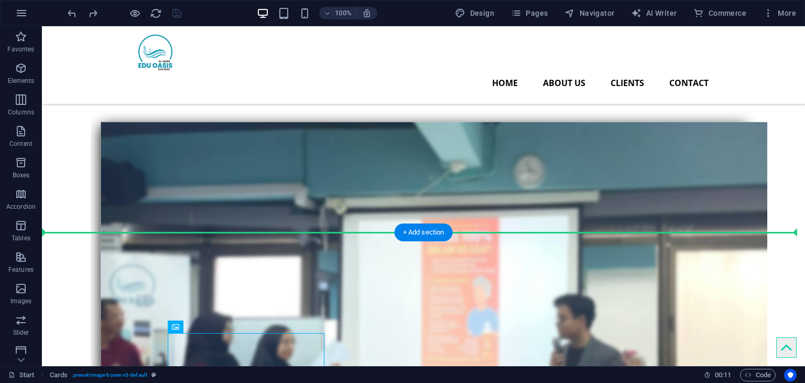
drag, startPoint x: 293, startPoint y: 341, endPoint x: 404, endPoint y: 279, distance: 126.5
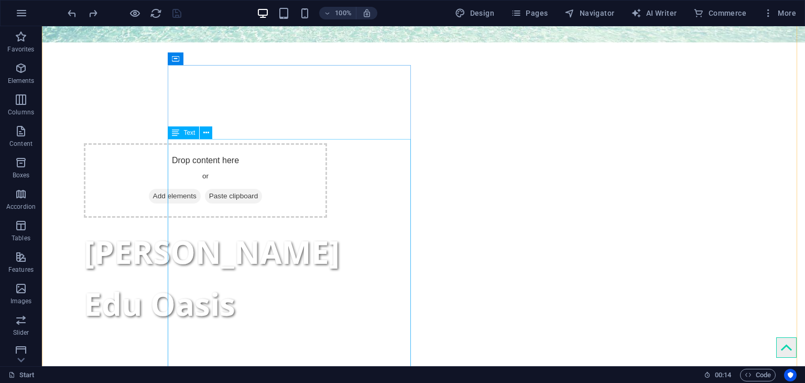
scroll to position [419, 0]
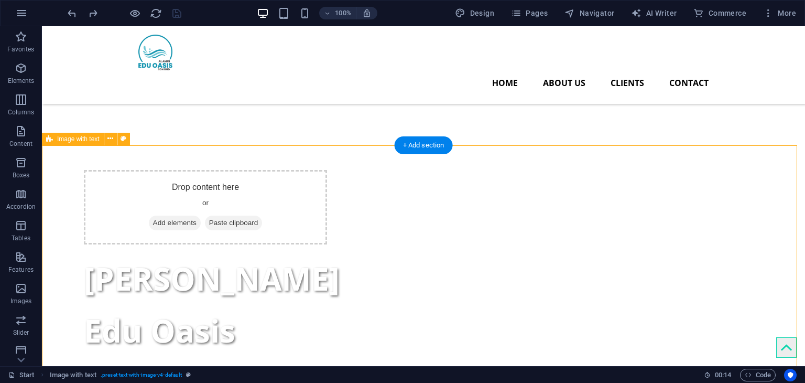
scroll to position [210, 0]
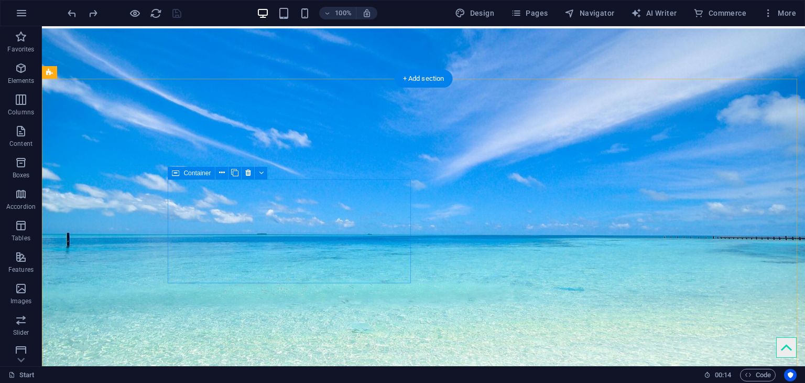
scroll to position [105, 0]
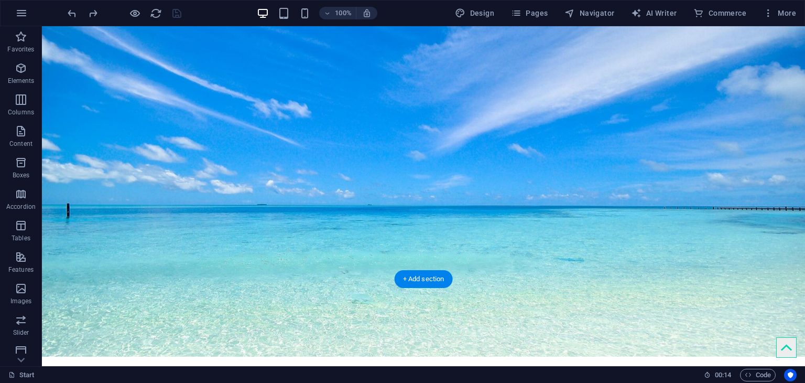
click at [256, 241] on figure at bounding box center [423, 177] width 763 height 357
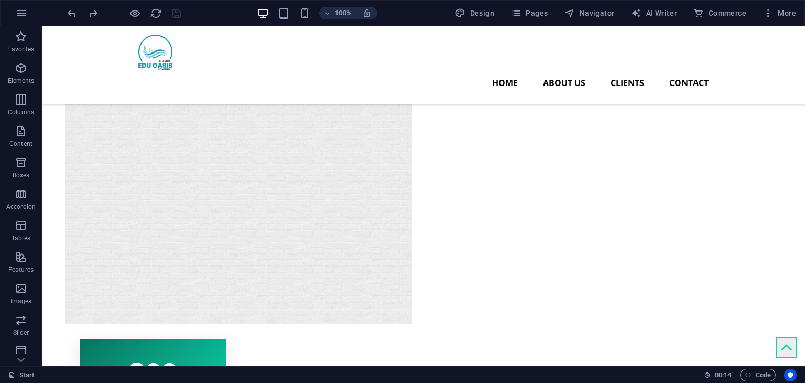
scroll to position [2394, 0]
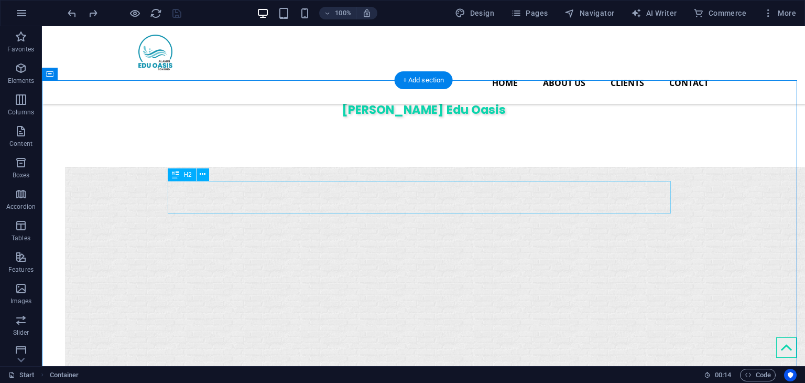
scroll to position [2341, 0]
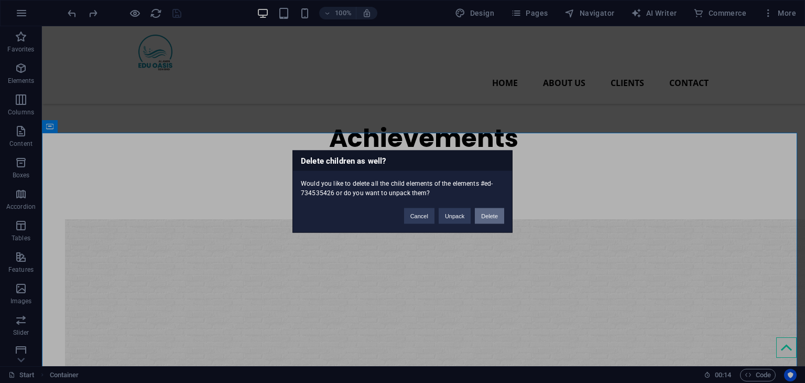
click at [498, 221] on button "Delete" at bounding box center [489, 216] width 29 height 16
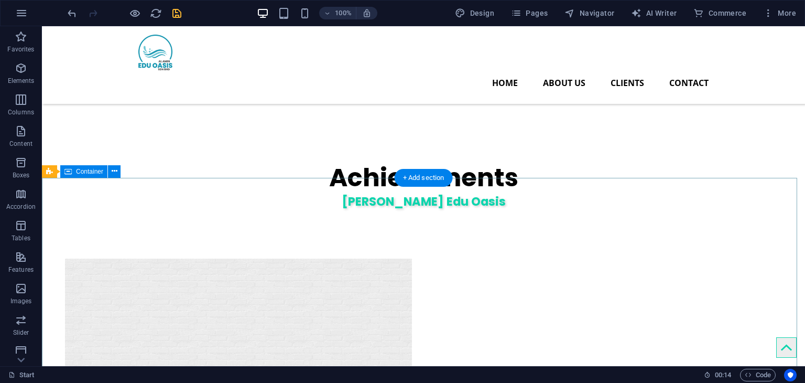
scroll to position [2289, 0]
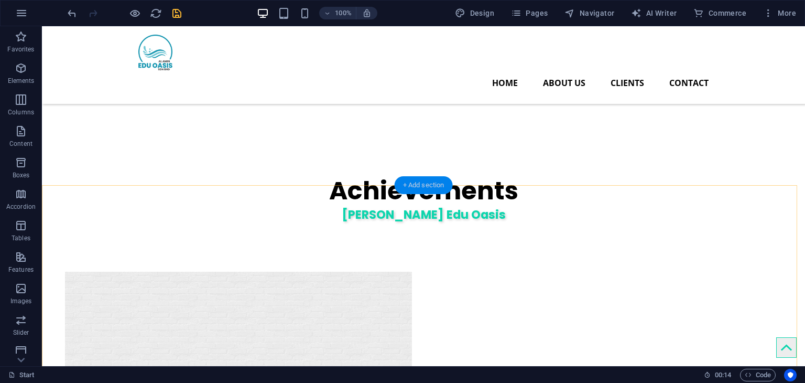
click at [426, 186] on div "+ Add section" at bounding box center [424, 185] width 58 height 18
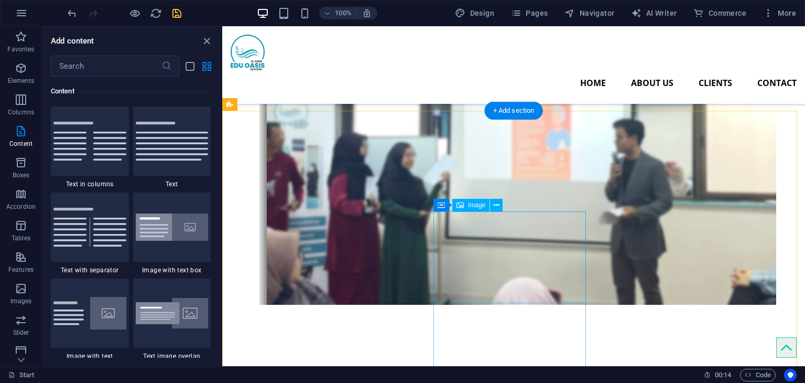
scroll to position [1942, 0]
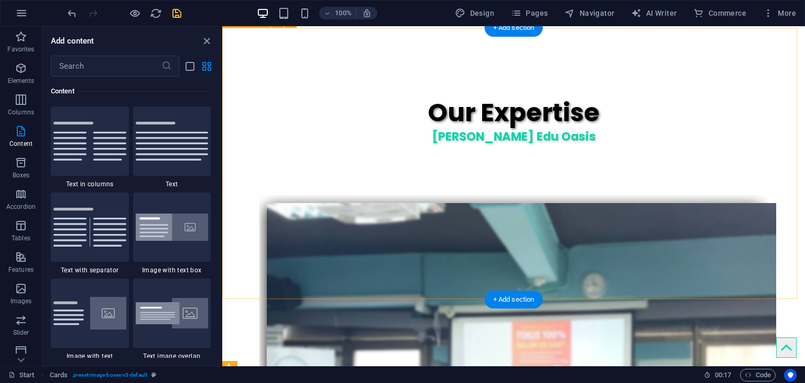
scroll to position [1890, 0]
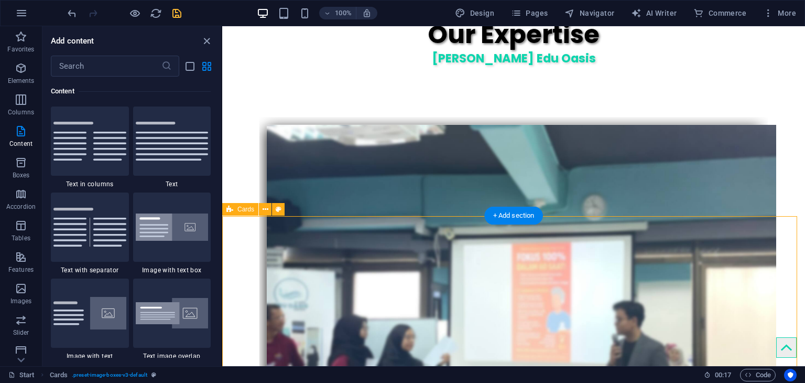
click at [261, 210] on button at bounding box center [265, 209] width 13 height 13
select select "rem"
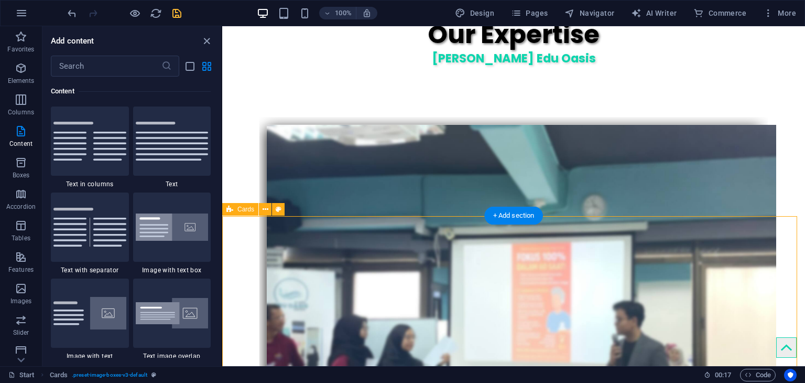
select select "preset-image-boxes-v3-default"
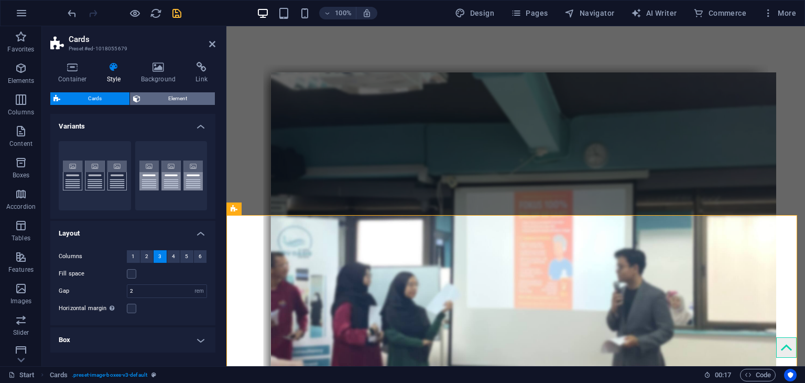
click at [169, 99] on span "Element" at bounding box center [178, 98] width 68 height 13
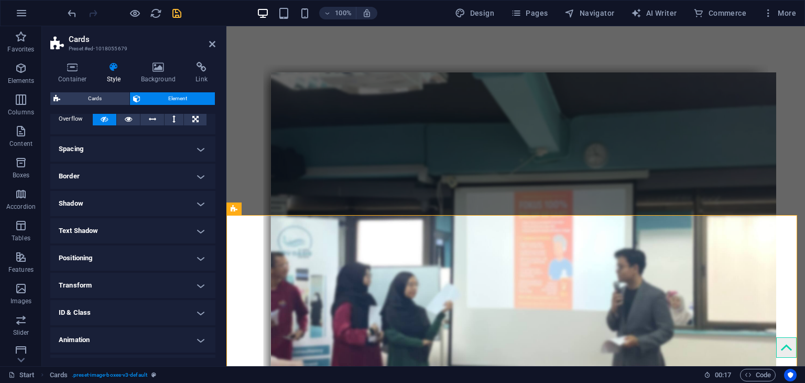
scroll to position [114, 0]
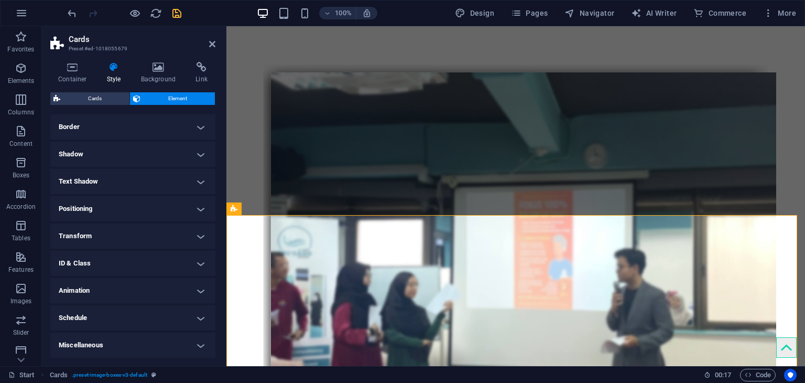
click at [154, 229] on h4 "Transform" at bounding box center [132, 235] width 165 height 25
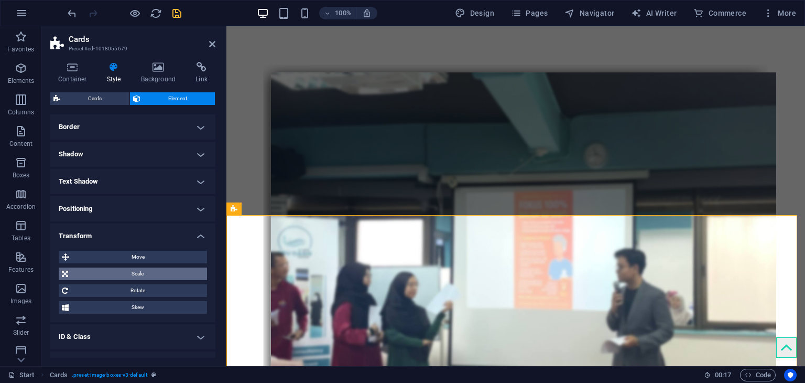
click at [145, 268] on span "Scale" at bounding box center [137, 273] width 133 height 13
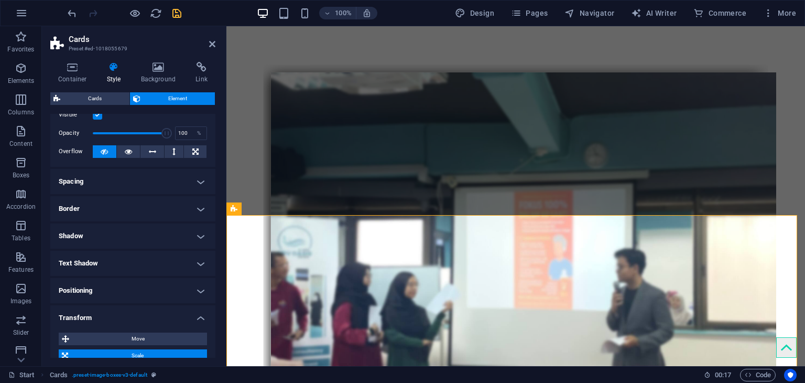
scroll to position [0, 0]
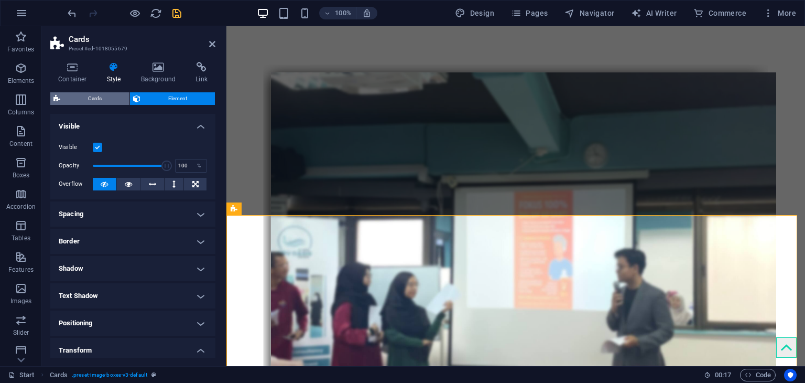
click at [118, 97] on span "Cards" at bounding box center [94, 98] width 63 height 13
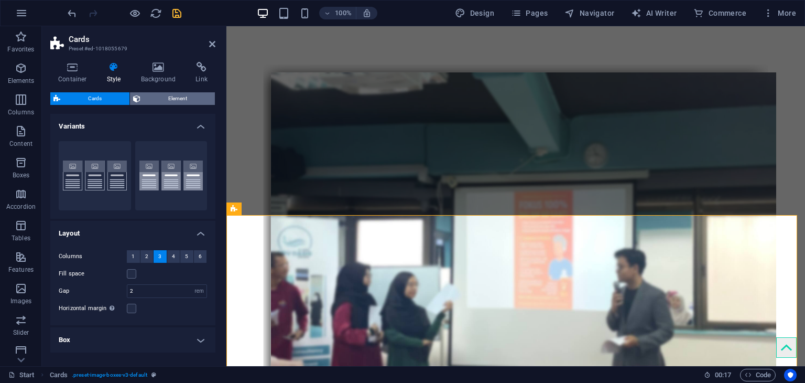
click at [160, 98] on span "Element" at bounding box center [178, 98] width 68 height 13
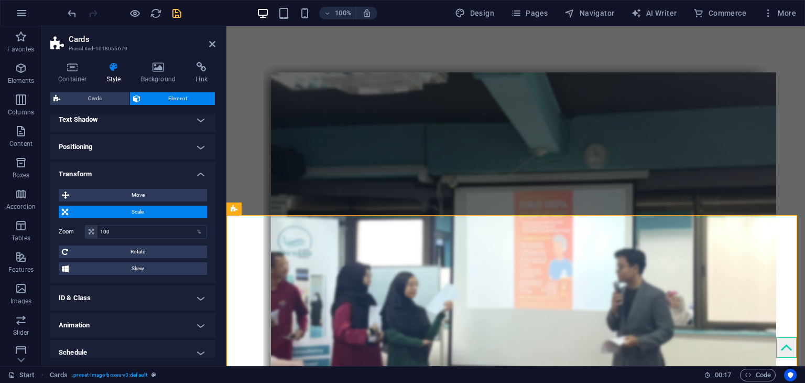
scroll to position [210, 0]
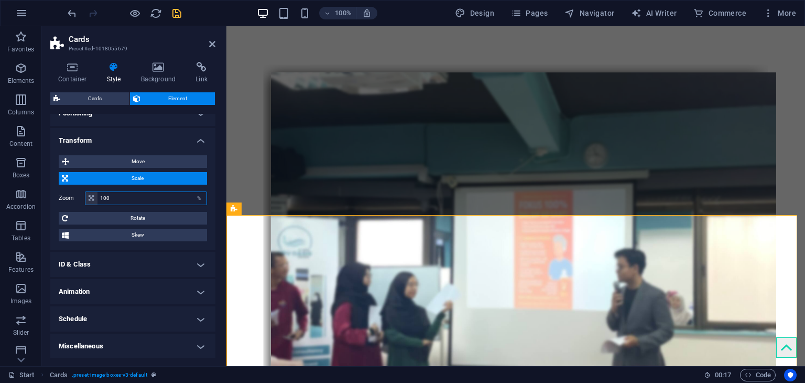
drag, startPoint x: 120, startPoint y: 196, endPoint x: 53, endPoint y: 204, distance: 67.6
drag, startPoint x: 53, startPoint y: 204, endPoint x: 123, endPoint y: 298, distance: 117.6
click at [123, 298] on h4 "Animation" at bounding box center [132, 291] width 165 height 25
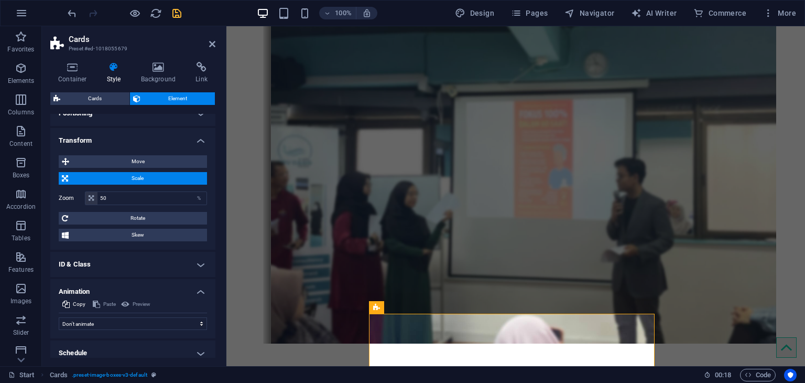
scroll to position [2047, 0]
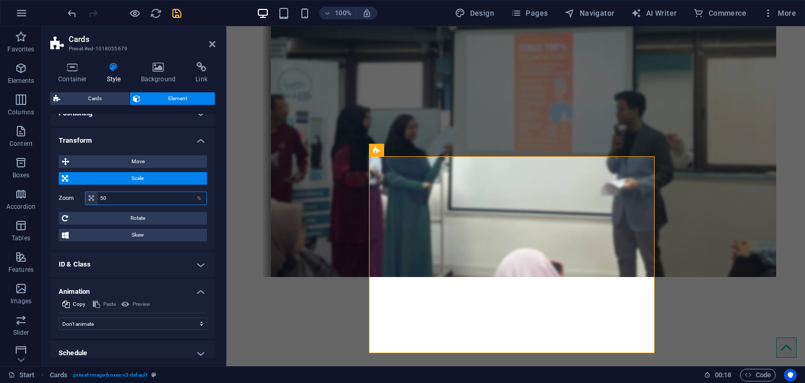
drag, startPoint x: 115, startPoint y: 197, endPoint x: 94, endPoint y: 194, distance: 21.1
click at [94, 194] on div "50 %" at bounding box center [146, 198] width 122 height 14
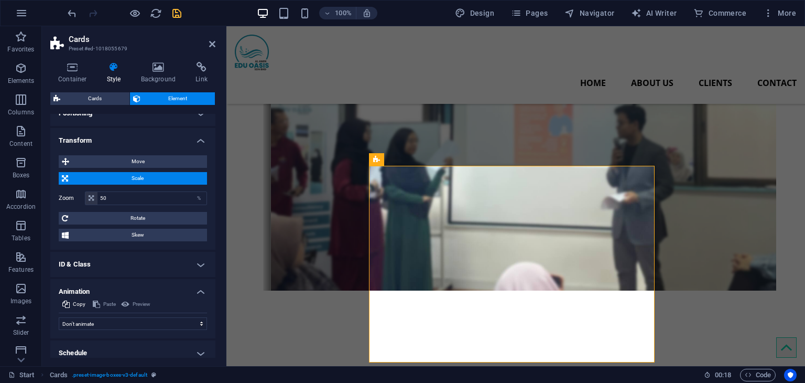
scroll to position [1942, 0]
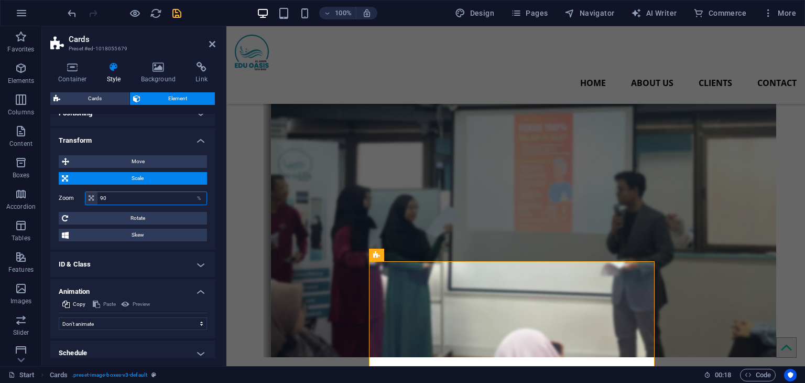
type input "90"
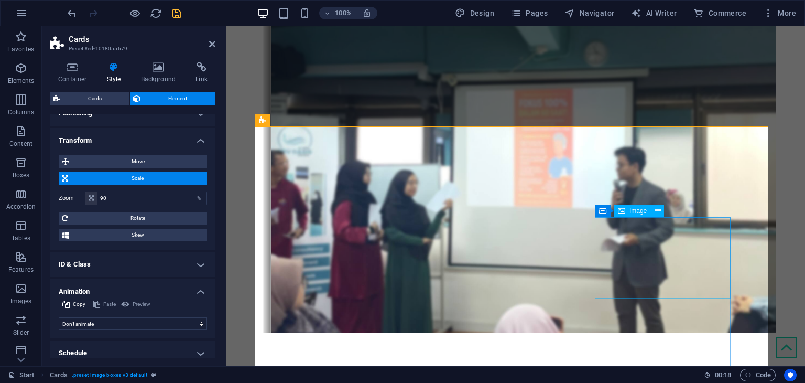
scroll to position [2047, 0]
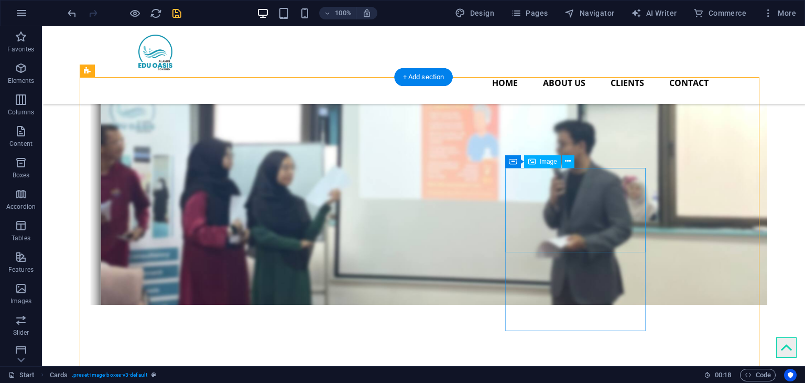
scroll to position [1876, 0]
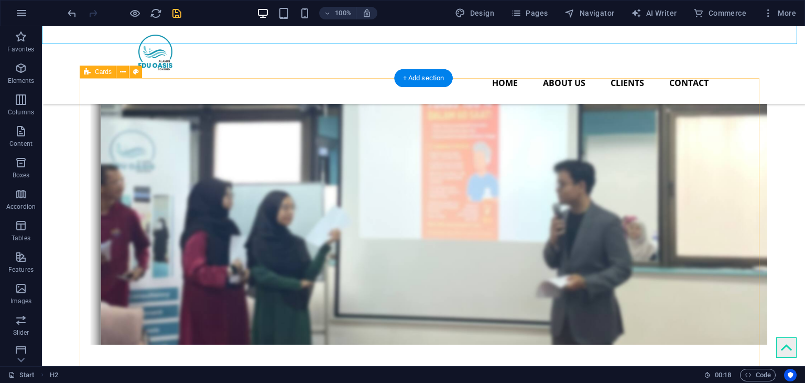
scroll to position [1981, 0]
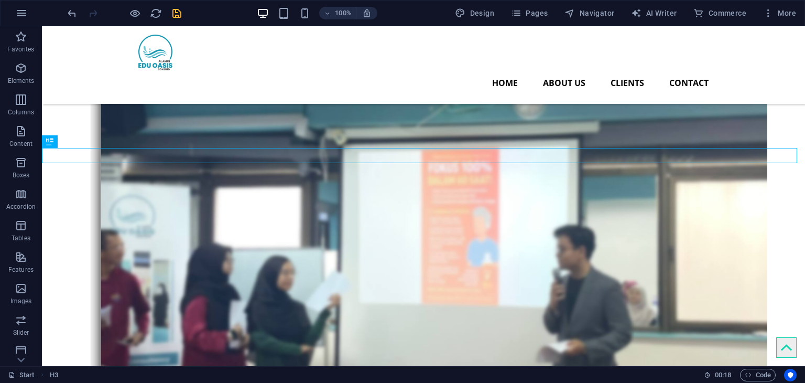
scroll to position [1771, 0]
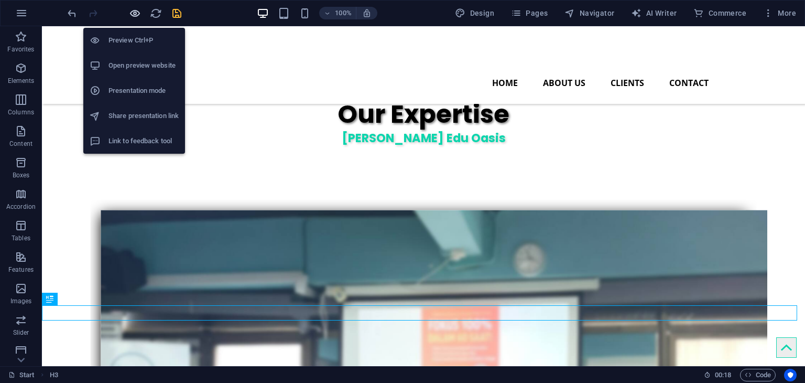
click at [129, 13] on icon "button" at bounding box center [135, 13] width 12 height 12
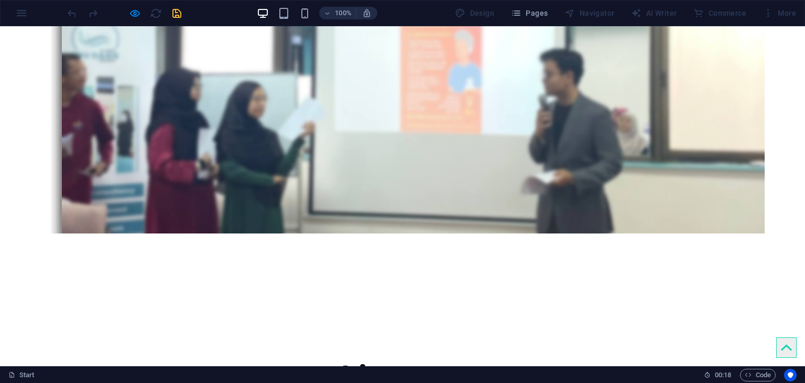
scroll to position [2029, 0]
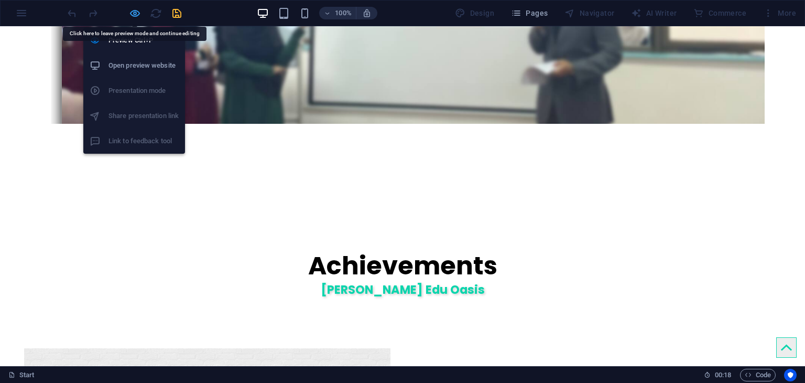
click at [138, 13] on icon "button" at bounding box center [135, 13] width 12 height 12
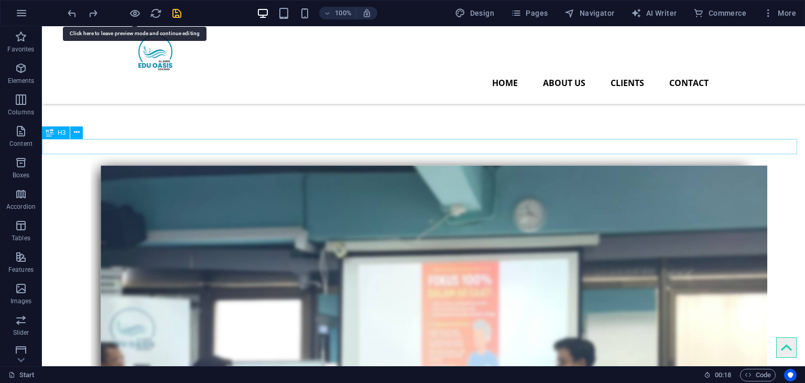
scroll to position [1815, 0]
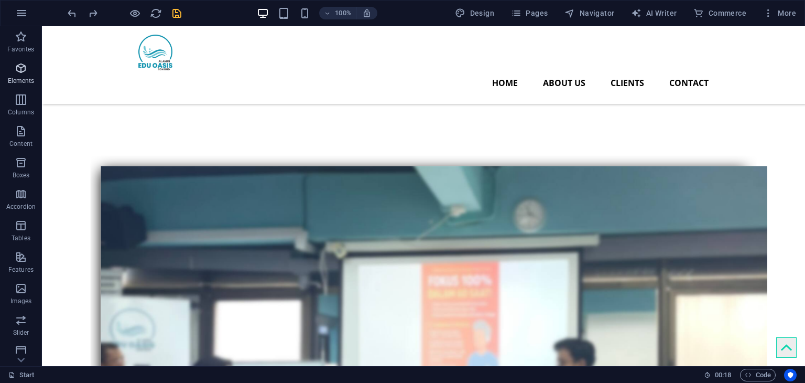
click at [25, 65] on icon "button" at bounding box center [21, 68] width 13 height 13
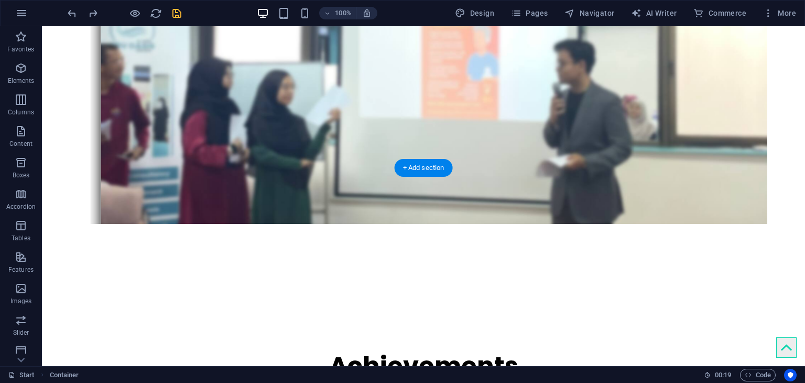
scroll to position [1849, 0]
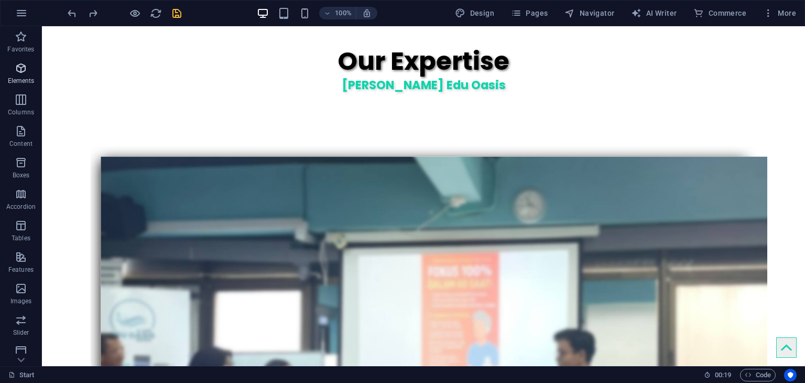
drag, startPoint x: 20, startPoint y: 79, endPoint x: 54, endPoint y: 131, distance: 62.5
click at [20, 79] on p "Elements" at bounding box center [21, 81] width 27 height 8
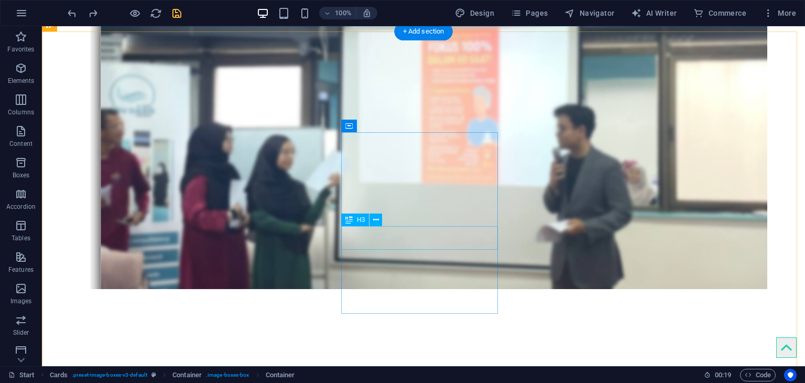
scroll to position [2059, 0]
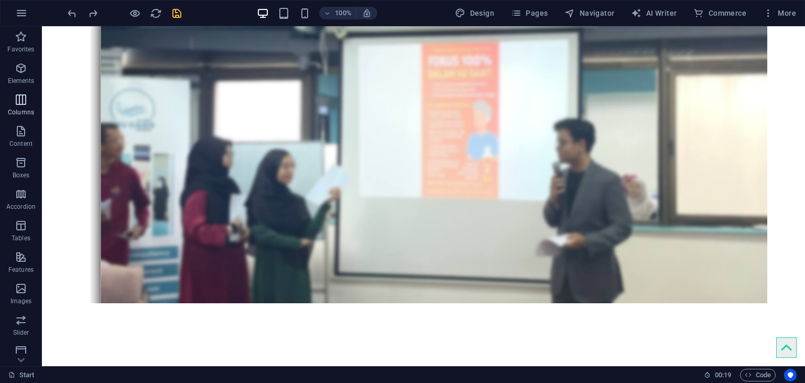
click at [31, 103] on span "Columns" at bounding box center [21, 105] width 42 height 25
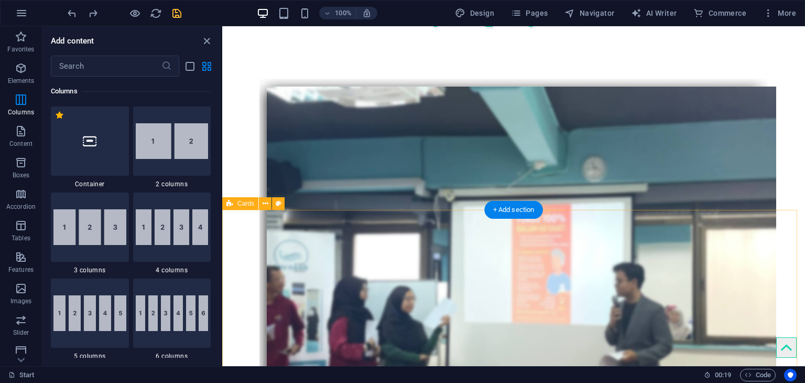
scroll to position [1969, 0]
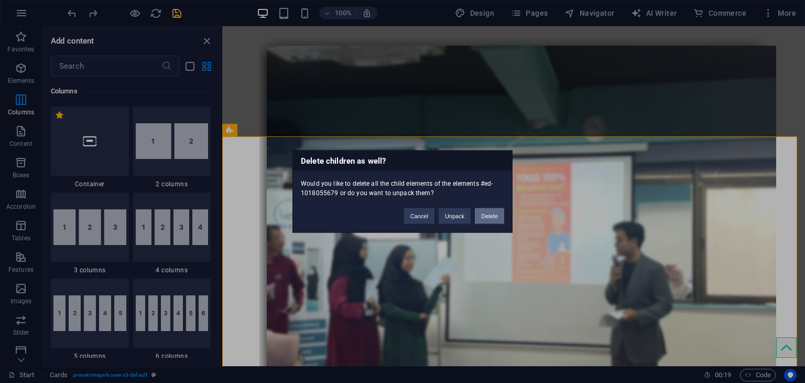
click at [500, 215] on button "Delete" at bounding box center [489, 216] width 29 height 16
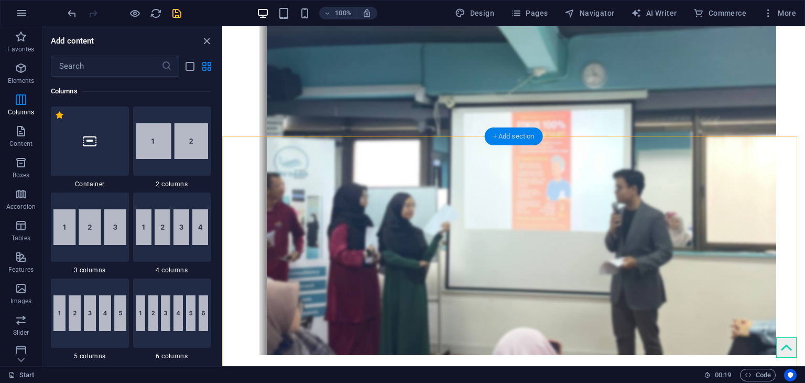
click at [522, 135] on div "+ Add section" at bounding box center [514, 136] width 58 height 18
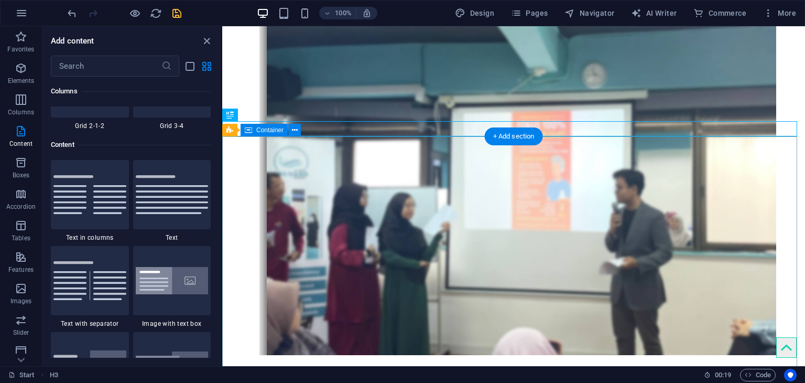
scroll to position [1834, 0]
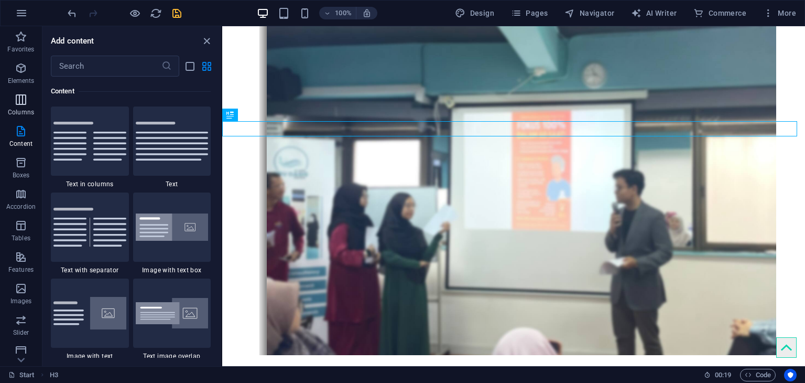
click at [17, 103] on icon "button" at bounding box center [21, 99] width 13 height 13
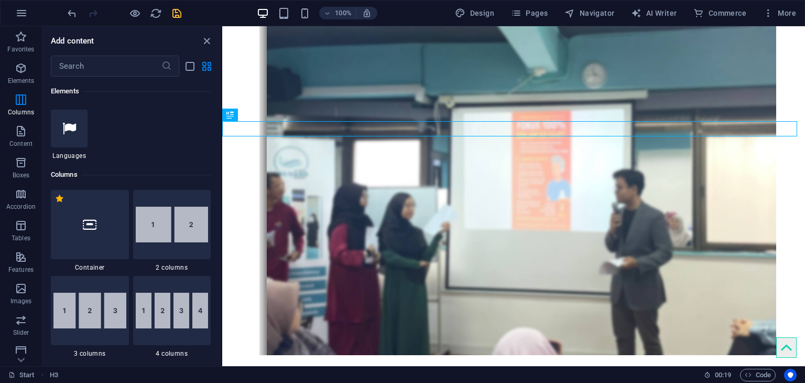
scroll to position [414, 0]
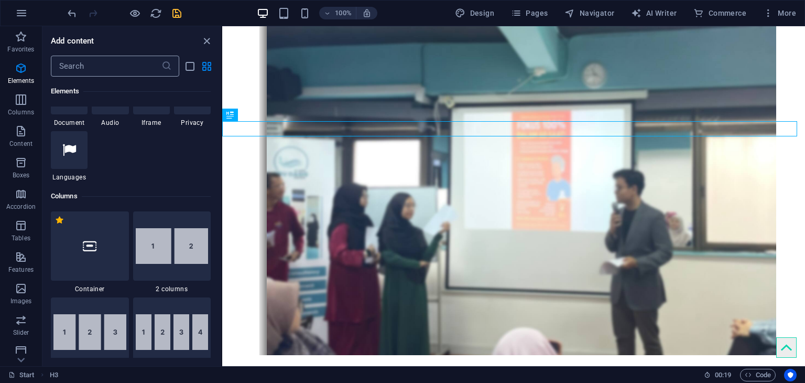
click at [121, 72] on input "text" at bounding box center [106, 66] width 111 height 21
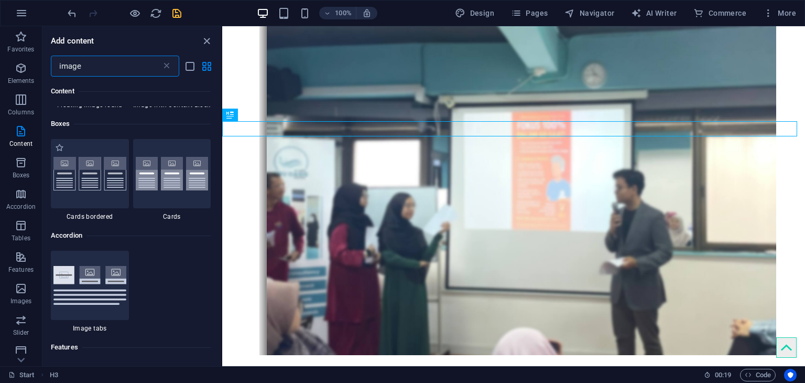
scroll to position [419, 0]
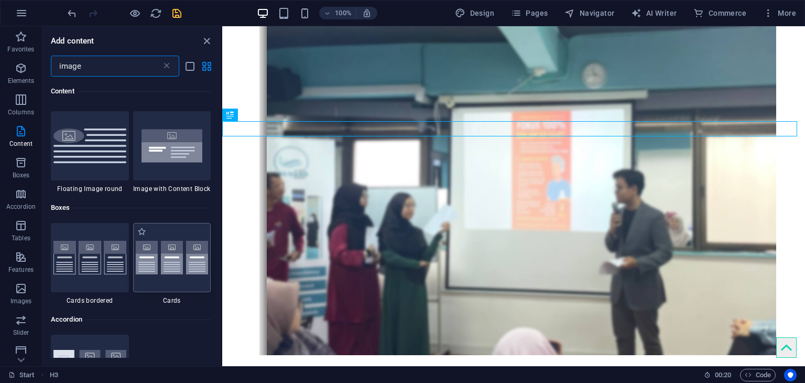
type input "image"
click at [146, 264] on img at bounding box center [172, 258] width 73 height 34
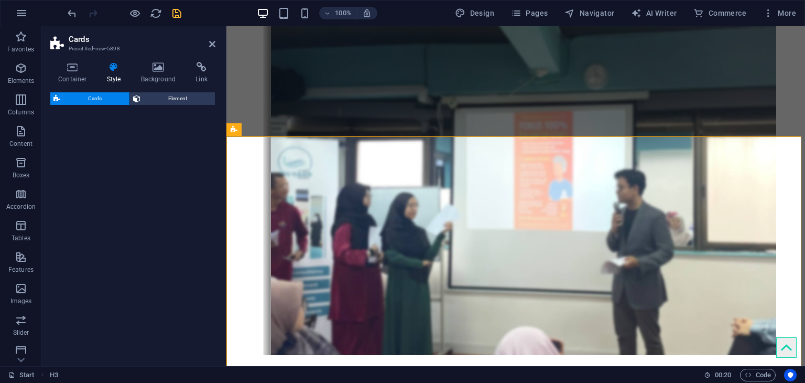
select select "rem"
select select "preset-image-boxes-v3-default"
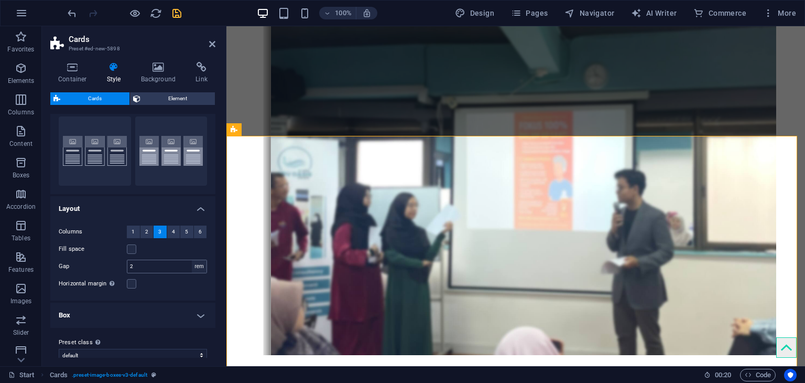
scroll to position [36, 0]
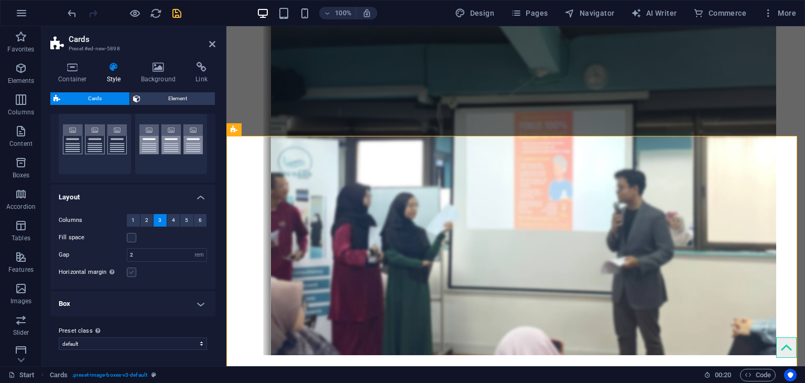
click at [133, 273] on label at bounding box center [131, 271] width 9 height 9
click at [0, 0] on input "Horizontal margin Only if the containers "Content width" is not set to "Default"" at bounding box center [0, 0] width 0 height 0
click at [133, 273] on label at bounding box center [131, 271] width 9 height 9
click at [0, 0] on input "Horizontal margin Only if the containers "Content width" is not set to "Default"" at bounding box center [0, 0] width 0 height 0
click at [191, 299] on h4 "Box" at bounding box center [132, 303] width 165 height 25
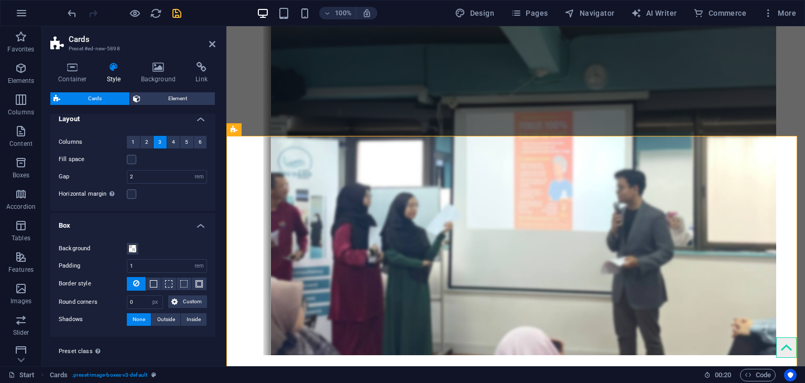
scroll to position [134, 0]
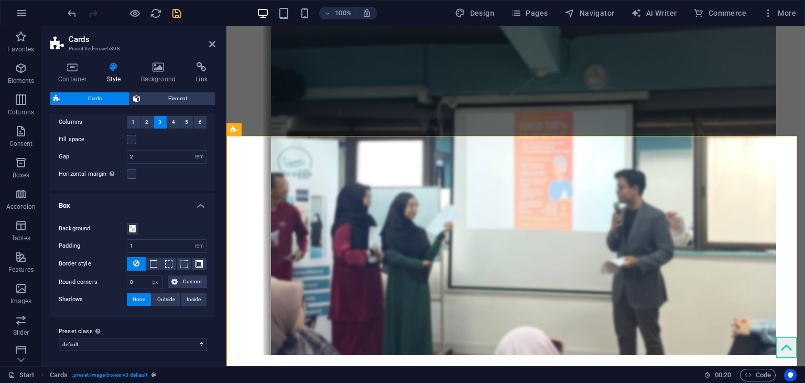
click at [153, 235] on div "Background Padding 1 px rem % vw vh Border style - Width 1 px rem vh vw Custom …" at bounding box center [132, 264] width 169 height 105
click at [155, 242] on input "1" at bounding box center [166, 246] width 79 height 13
type input "0"
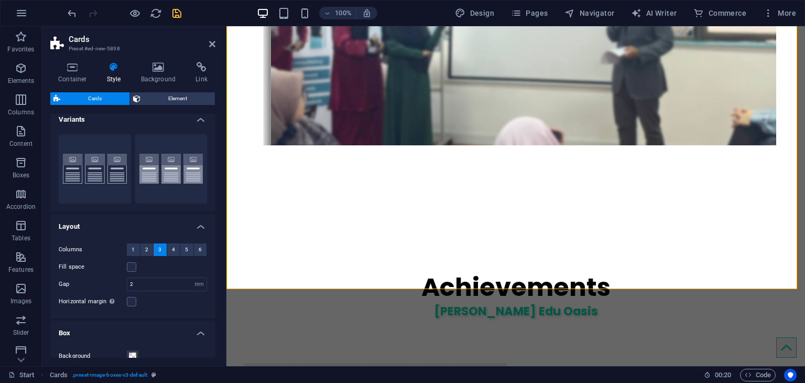
scroll to position [0, 0]
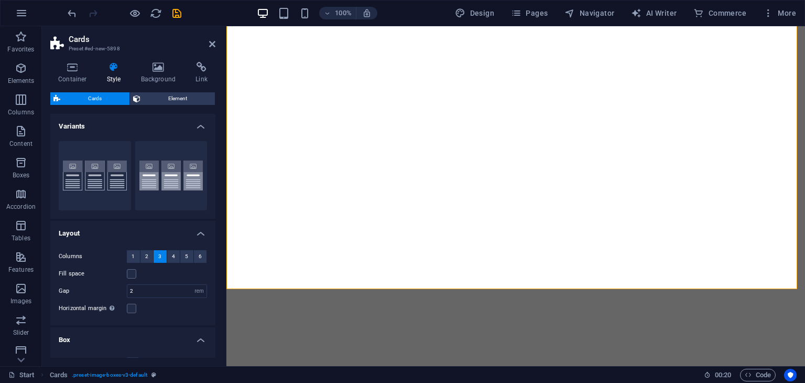
select select "rem"
select select "px"
select select "preset-image-boxes-v3-default"
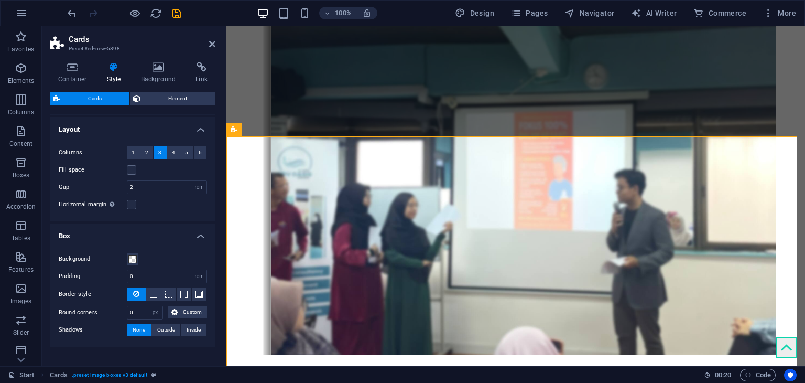
scroll to position [134, 0]
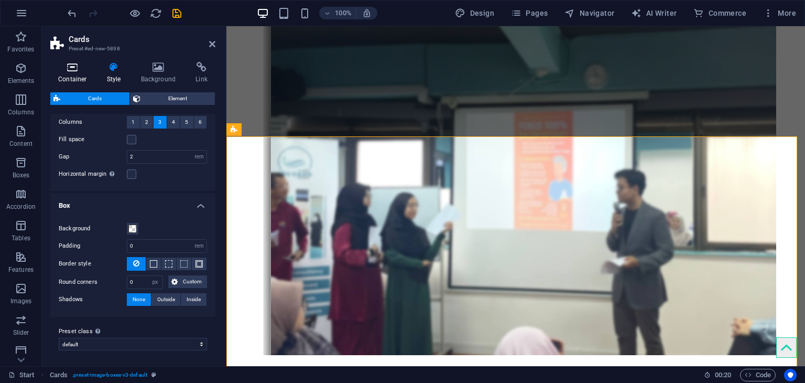
click at [75, 69] on icon at bounding box center [72, 67] width 45 height 10
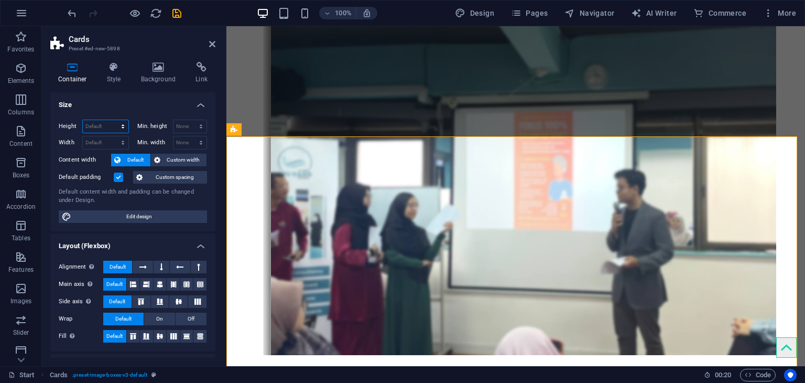
click at [112, 126] on select "Default px rem % vh vw" at bounding box center [106, 126] width 46 height 13
select select "px"
click at [112, 120] on select "Default px rem % vh vw" at bounding box center [106, 126] width 46 height 13
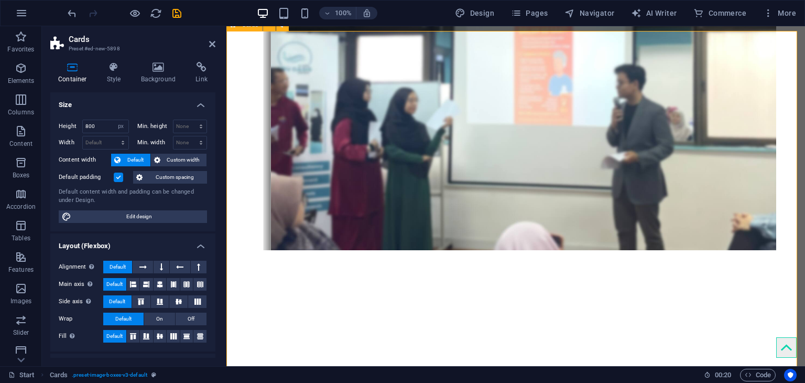
scroll to position [2126, 0]
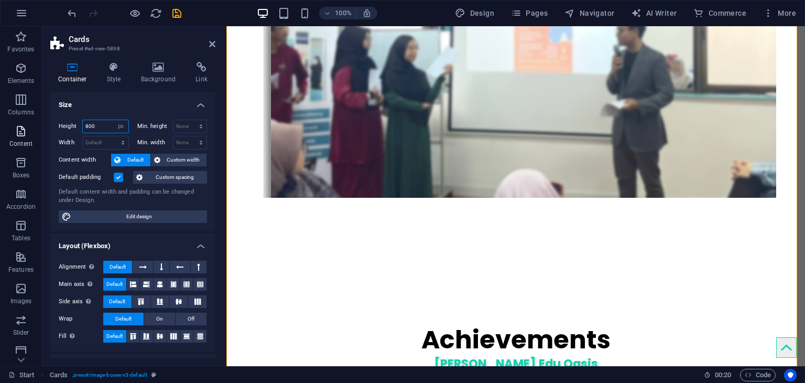
drag, startPoint x: 99, startPoint y: 130, endPoint x: 39, endPoint y: 124, distance: 59.5
click at [41, 124] on section "Favorites Elements Columns Content Boxes Accordion Tables Features Images Slide…" at bounding box center [402, 196] width 805 height 340
type input "724"
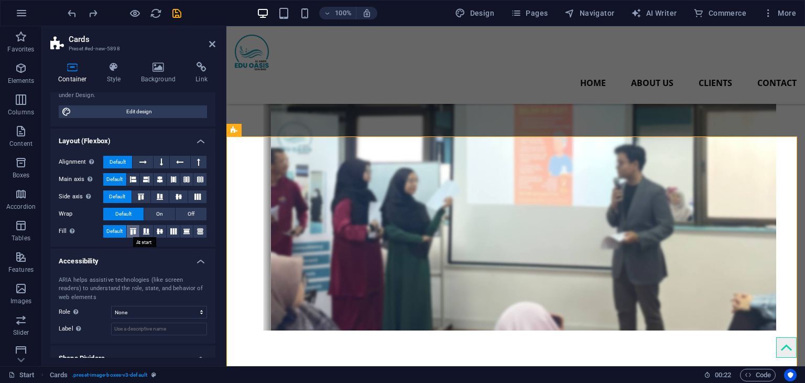
scroll to position [140, 0]
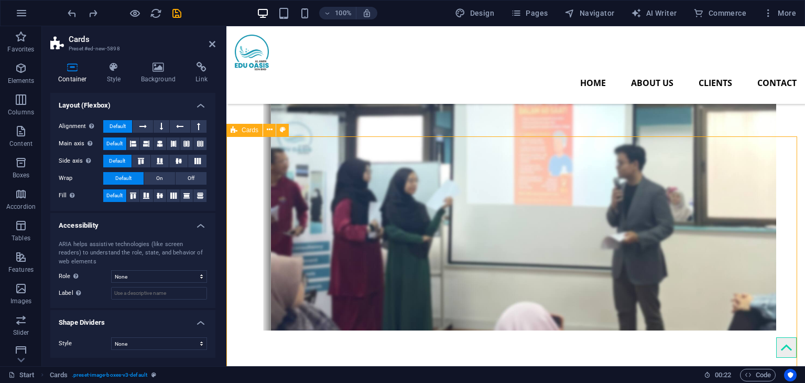
drag, startPoint x: 507, startPoint y: 136, endPoint x: 495, endPoint y: 208, distance: 72.8
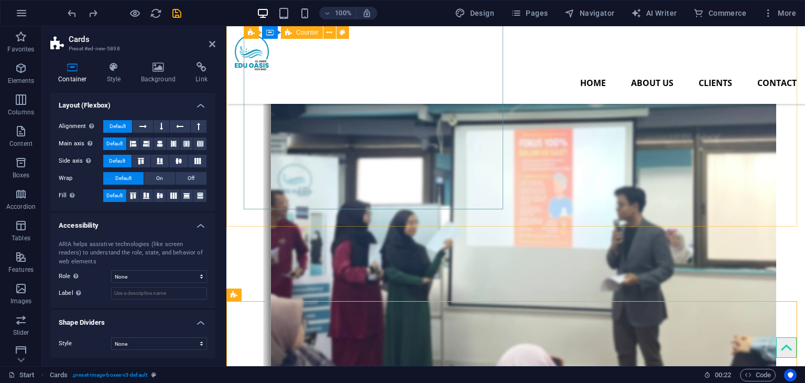
scroll to position [1759, 0]
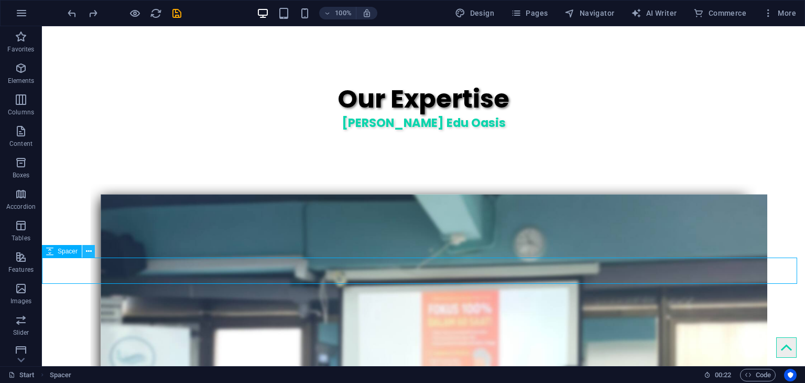
click at [88, 250] on icon at bounding box center [89, 251] width 6 height 11
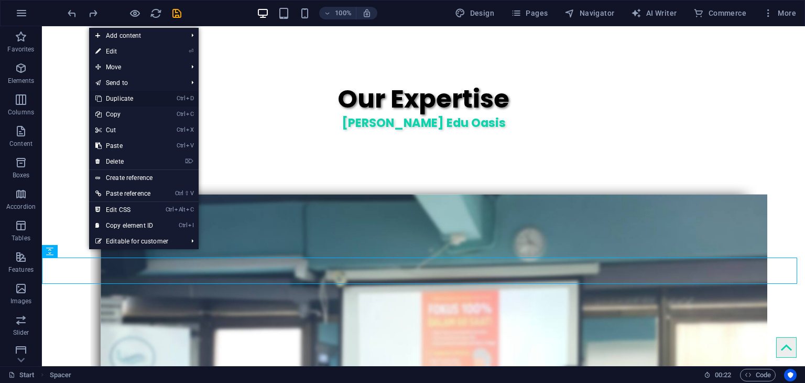
click at [134, 98] on link "Ctrl D Duplicate" at bounding box center [124, 99] width 70 height 16
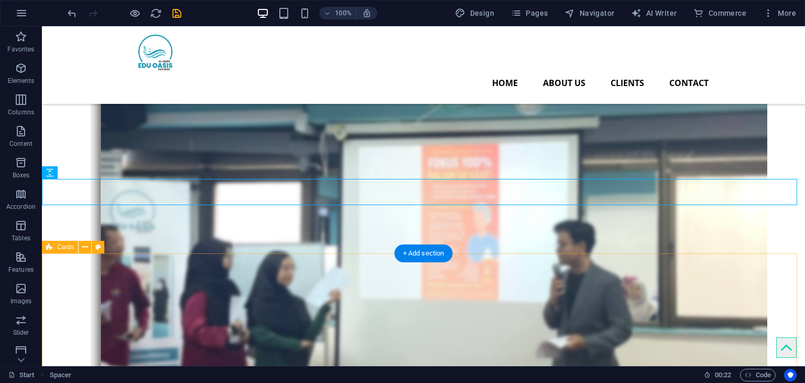
scroll to position [1864, 0]
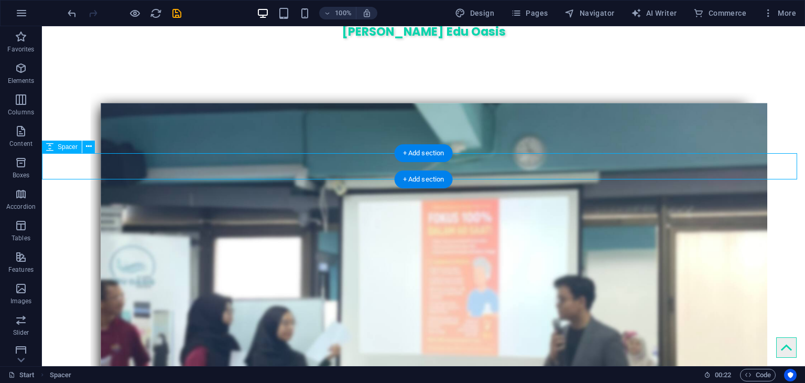
select select "px"
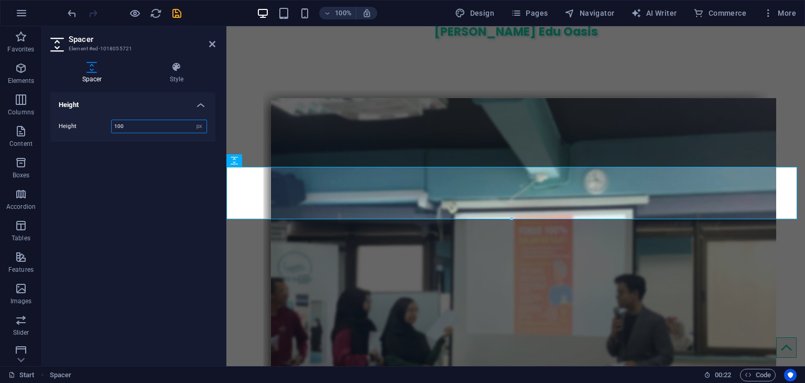
drag, startPoint x: 132, startPoint y: 123, endPoint x: 71, endPoint y: 128, distance: 61.1
click at [71, 129] on div "Height 100 px rem vh vw" at bounding box center [133, 127] width 148 height 14
type input "200"
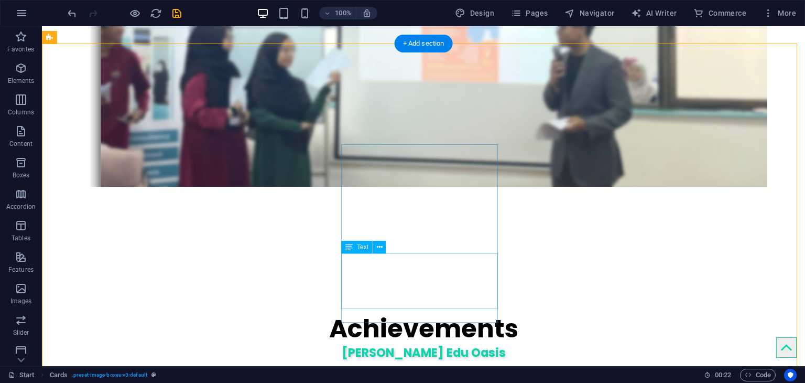
scroll to position [2126, 0]
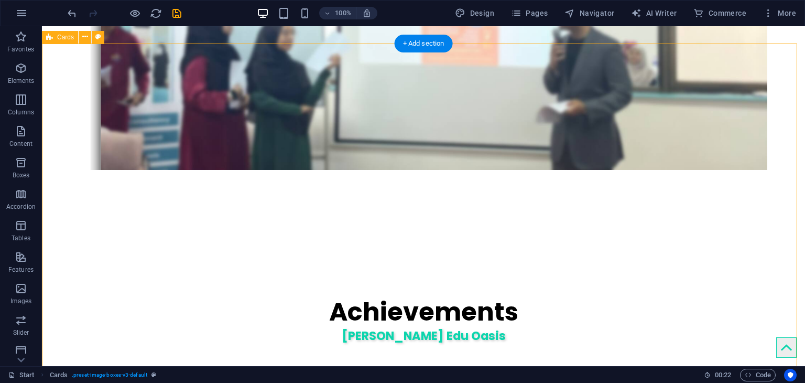
select select "px"
select select "rem"
select select "px"
select select "preset-image-boxes-v3-default"
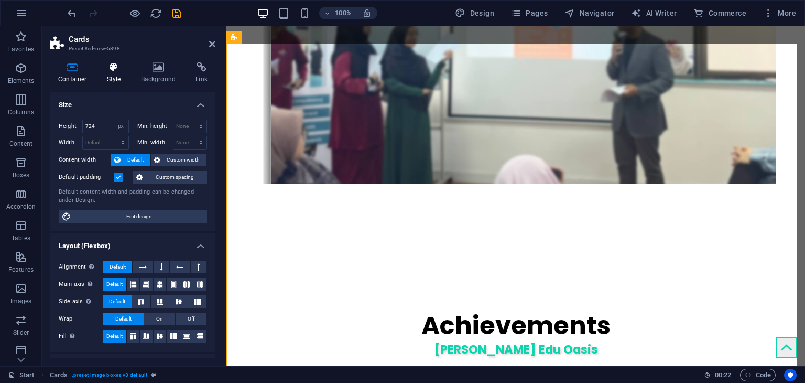
drag, startPoint x: 109, startPoint y: 73, endPoint x: 129, endPoint y: 113, distance: 45.2
click at [110, 73] on h4 "Style" at bounding box center [116, 73] width 34 height 22
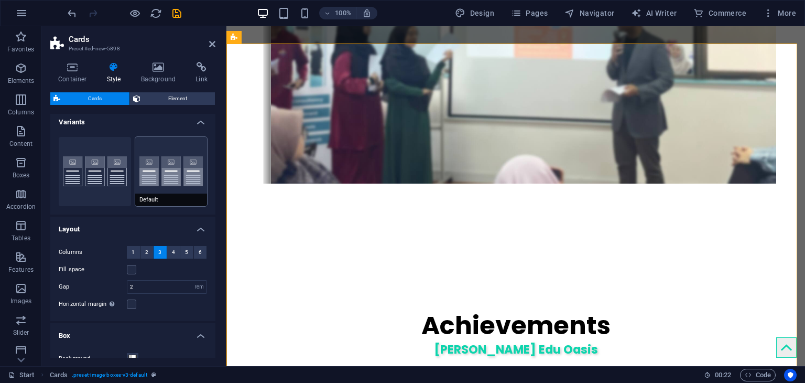
scroll to position [0, 0]
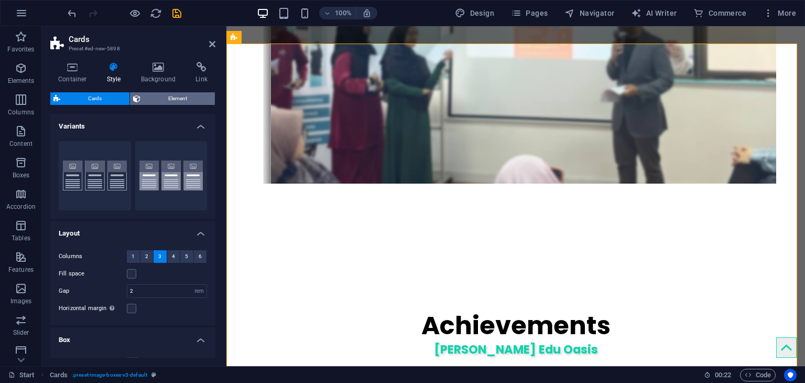
click at [164, 101] on span "Element" at bounding box center [178, 98] width 68 height 13
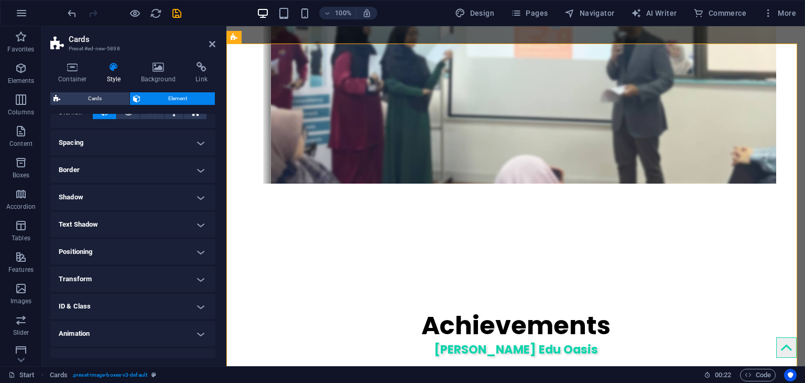
scroll to position [114, 0]
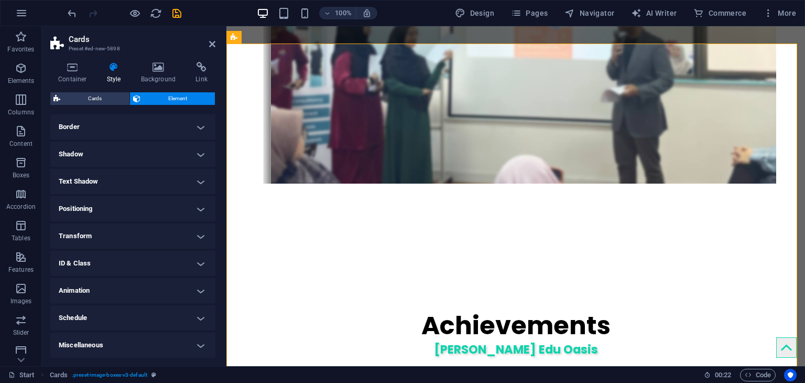
click at [187, 238] on h4 "Transform" at bounding box center [132, 235] width 165 height 25
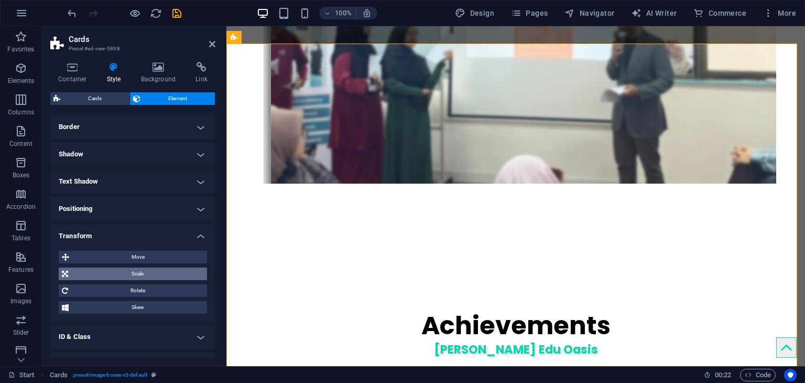
click at [155, 275] on span "Scale" at bounding box center [137, 273] width 133 height 13
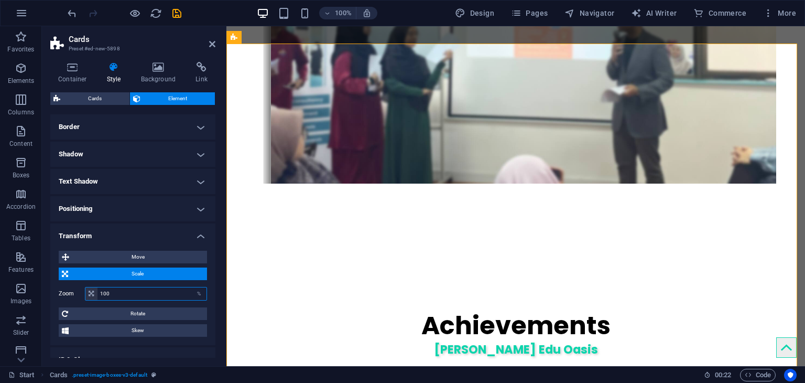
drag, startPoint x: 125, startPoint y: 290, endPoint x: 60, endPoint y: 301, distance: 66.5
click at [62, 302] on div "Move X offset 0 px rem % em vh vw Y offset 0 px rem % em vh vw Scale Zoom 100 %…" at bounding box center [133, 294] width 148 height 86
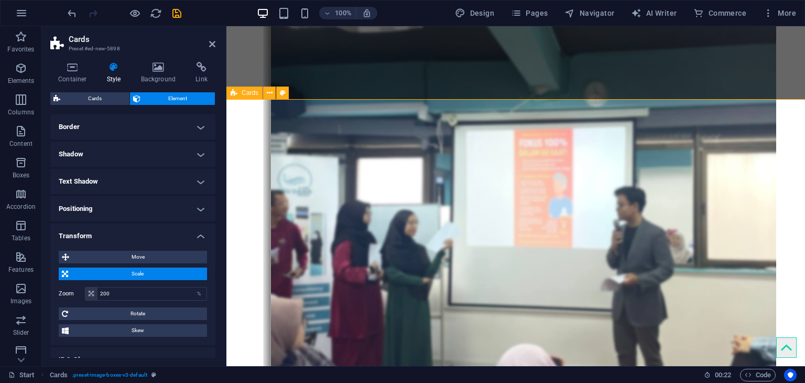
scroll to position [1983, 0]
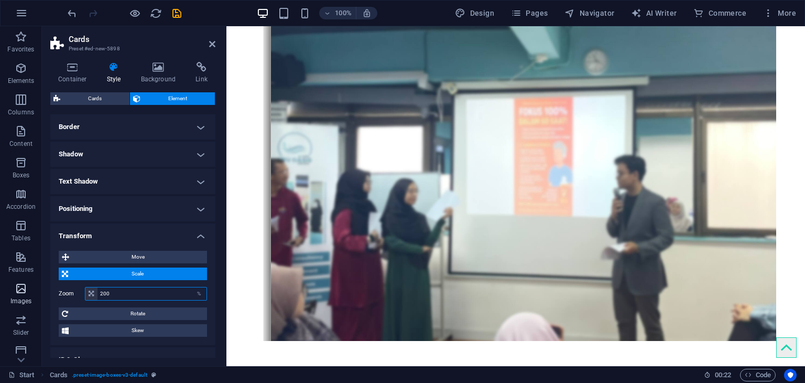
drag, startPoint x: 132, startPoint y: 297, endPoint x: 31, endPoint y: 290, distance: 100.3
click at [31, 291] on section "Favorites Elements Columns Content Boxes Accordion Tables Features Images Slide…" at bounding box center [402, 196] width 805 height 340
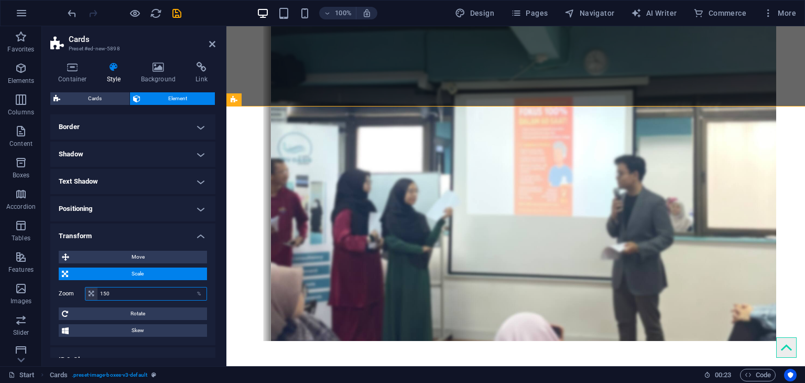
drag, startPoint x: 157, startPoint y: 292, endPoint x: 49, endPoint y: 314, distance: 110.7
click at [23, 314] on section "Favorites Elements Columns Content Boxes Accordion Tables Features Images Slide…" at bounding box center [402, 196] width 805 height 340
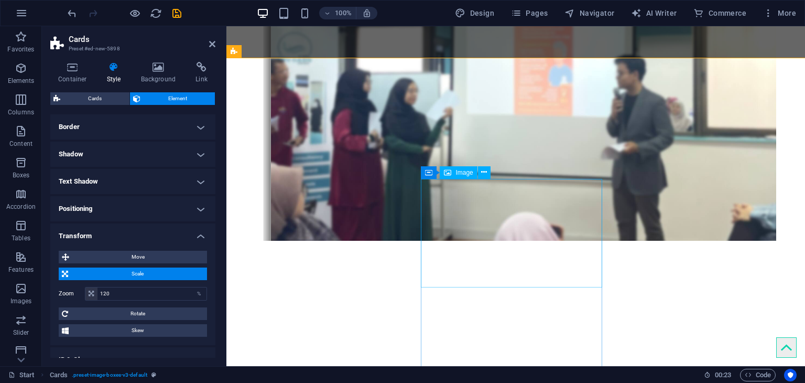
scroll to position [2088, 0]
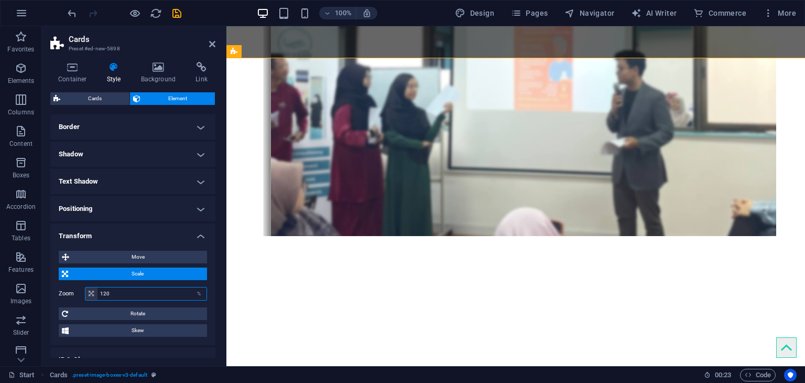
drag, startPoint x: 100, startPoint y: 294, endPoint x: 62, endPoint y: 296, distance: 37.8
click at [62, 296] on div "Zoom 120 %" at bounding box center [133, 294] width 148 height 14
type input "110"
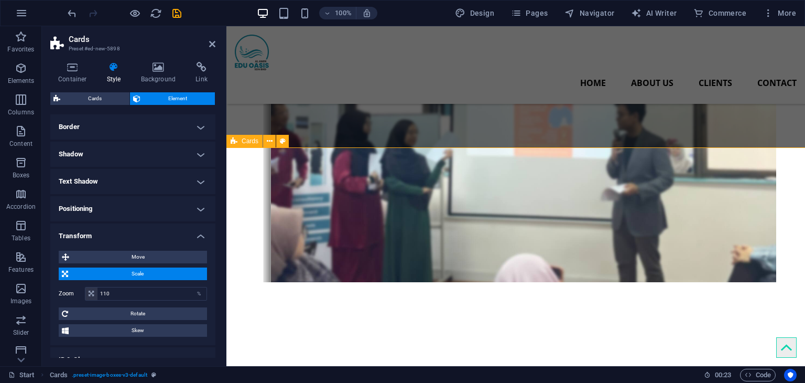
scroll to position [1983, 0]
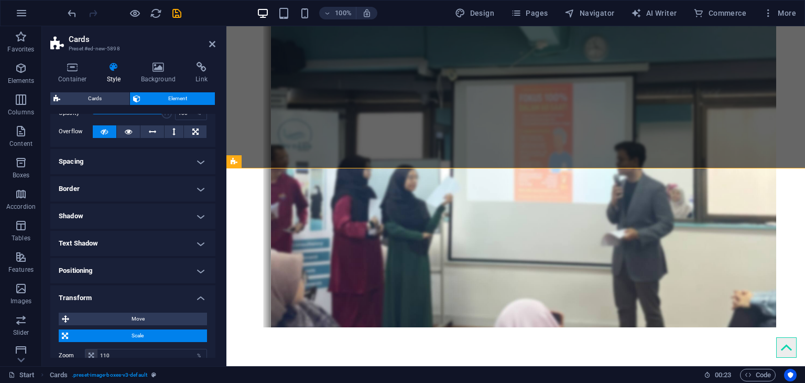
scroll to position [105, 0]
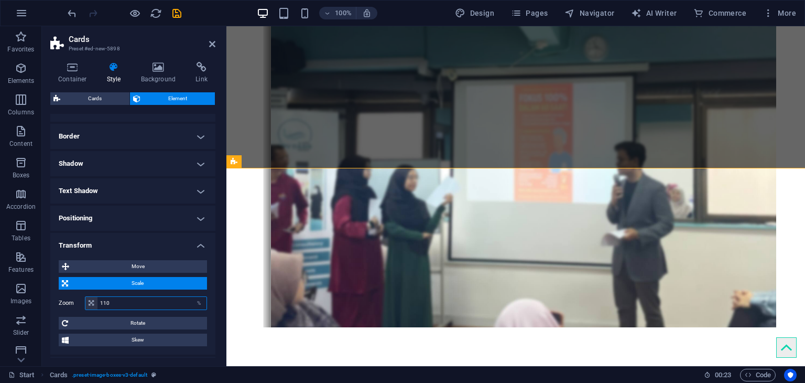
click at [123, 303] on input "110" at bounding box center [151, 303] width 109 height 13
type input "115"
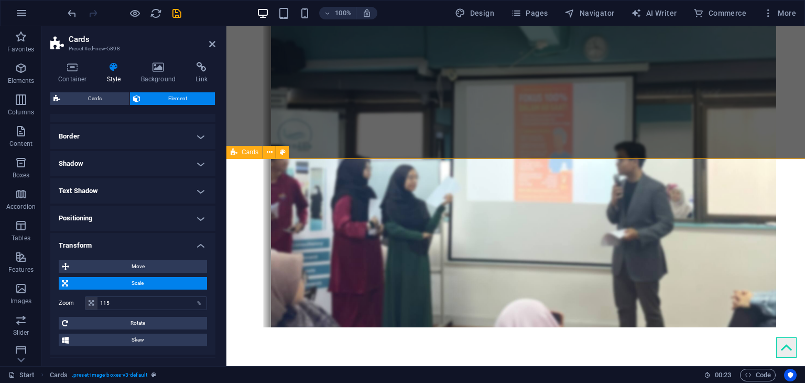
drag, startPoint x: 572, startPoint y: 146, endPoint x: 757, endPoint y: 145, distance: 185.0
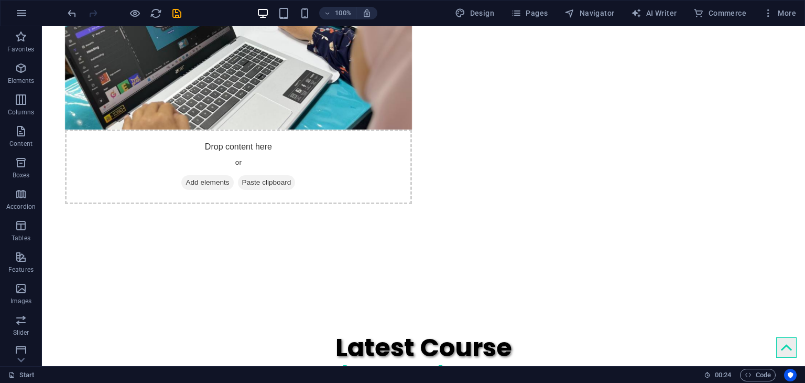
scroll to position [3285, 0]
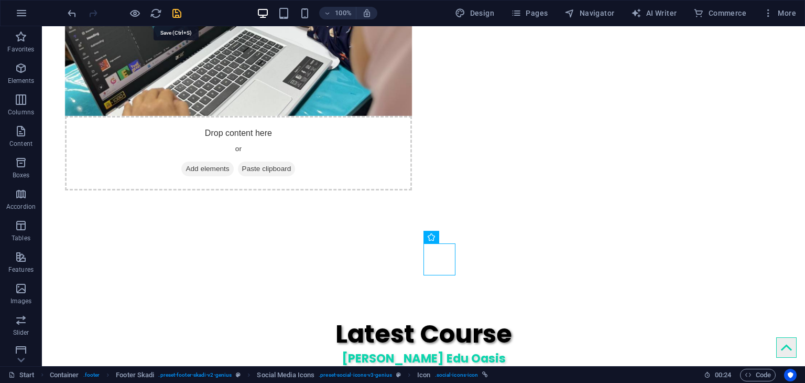
click at [176, 14] on icon "save" at bounding box center [177, 13] width 12 height 12
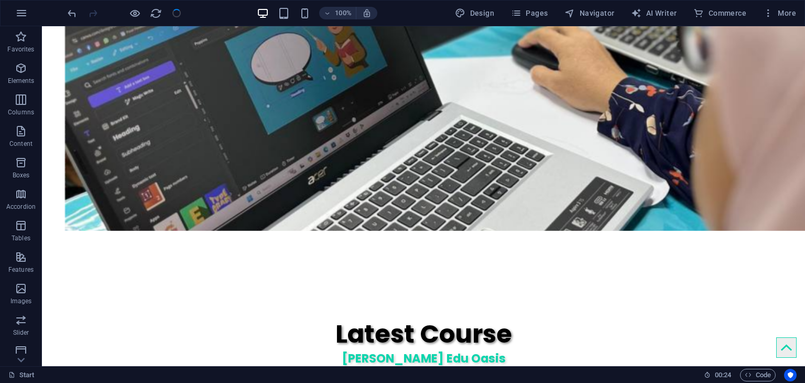
checkbox input "false"
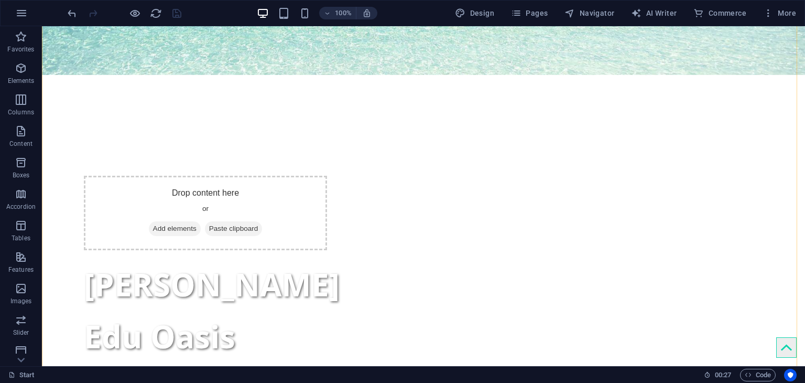
scroll to position [403, 0]
